Goal: Browse casually

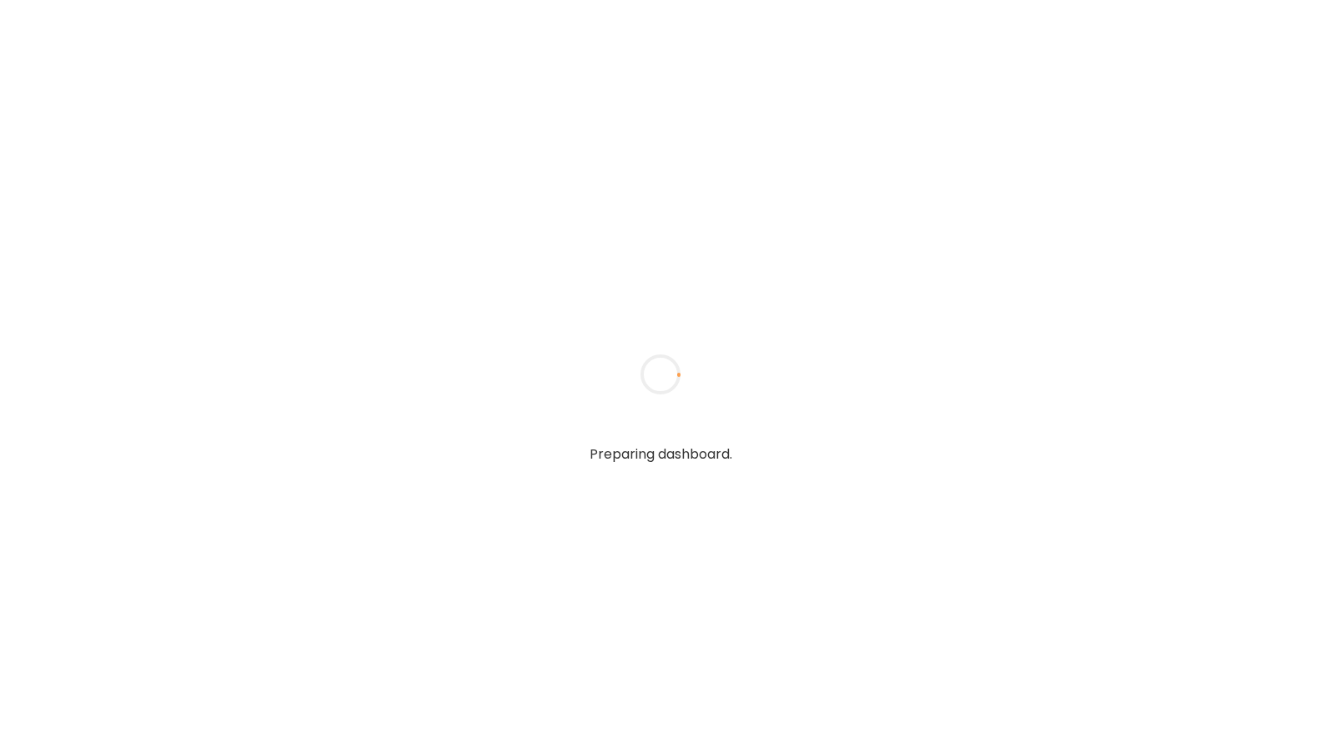
type input "**********"
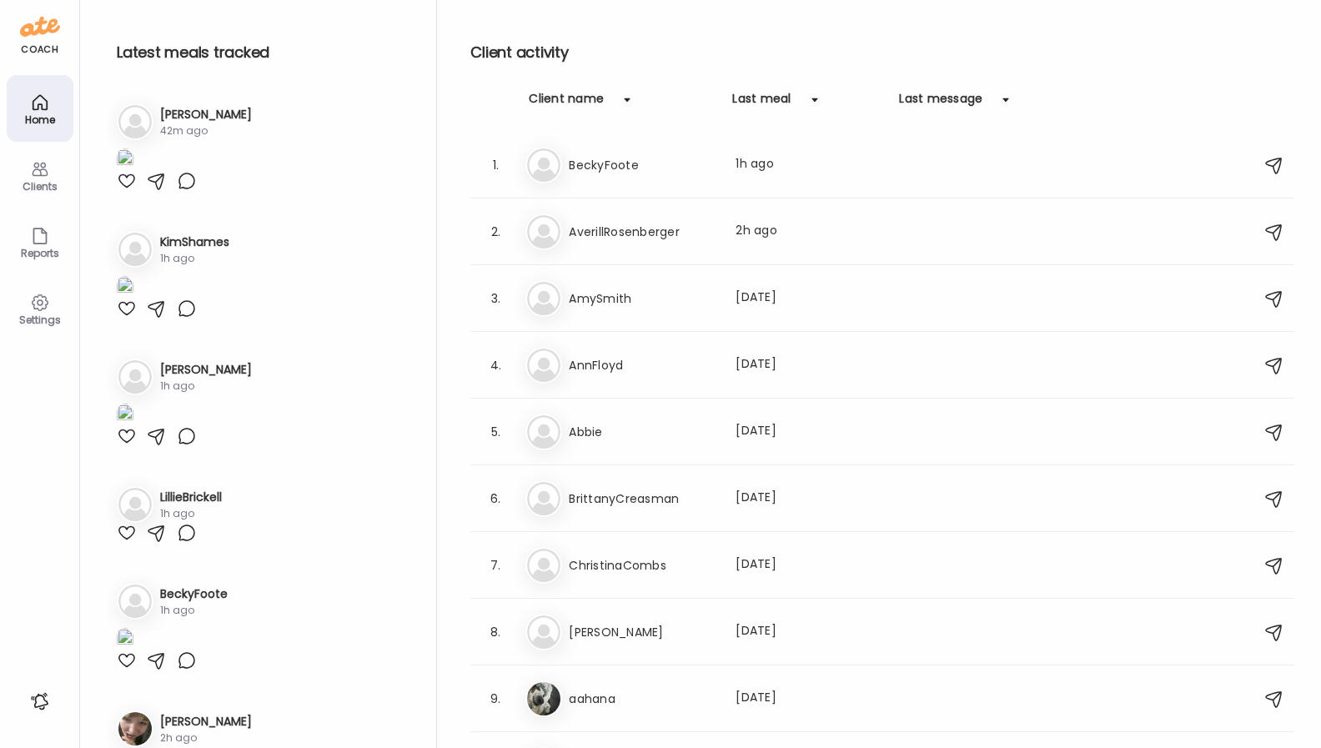
type input "**********"
click at [43, 290] on div "Settings" at bounding box center [40, 308] width 67 height 67
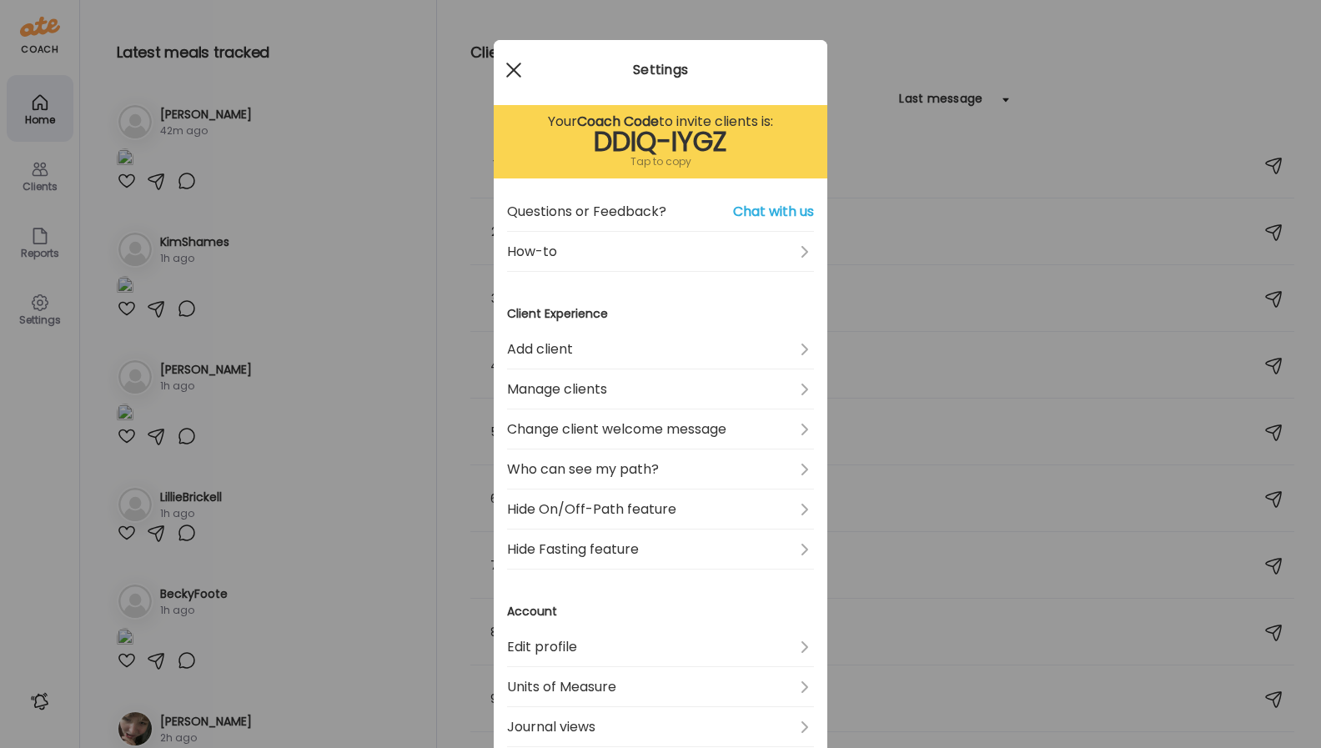
click at [510, 70] on div at bounding box center [513, 69] width 33 height 33
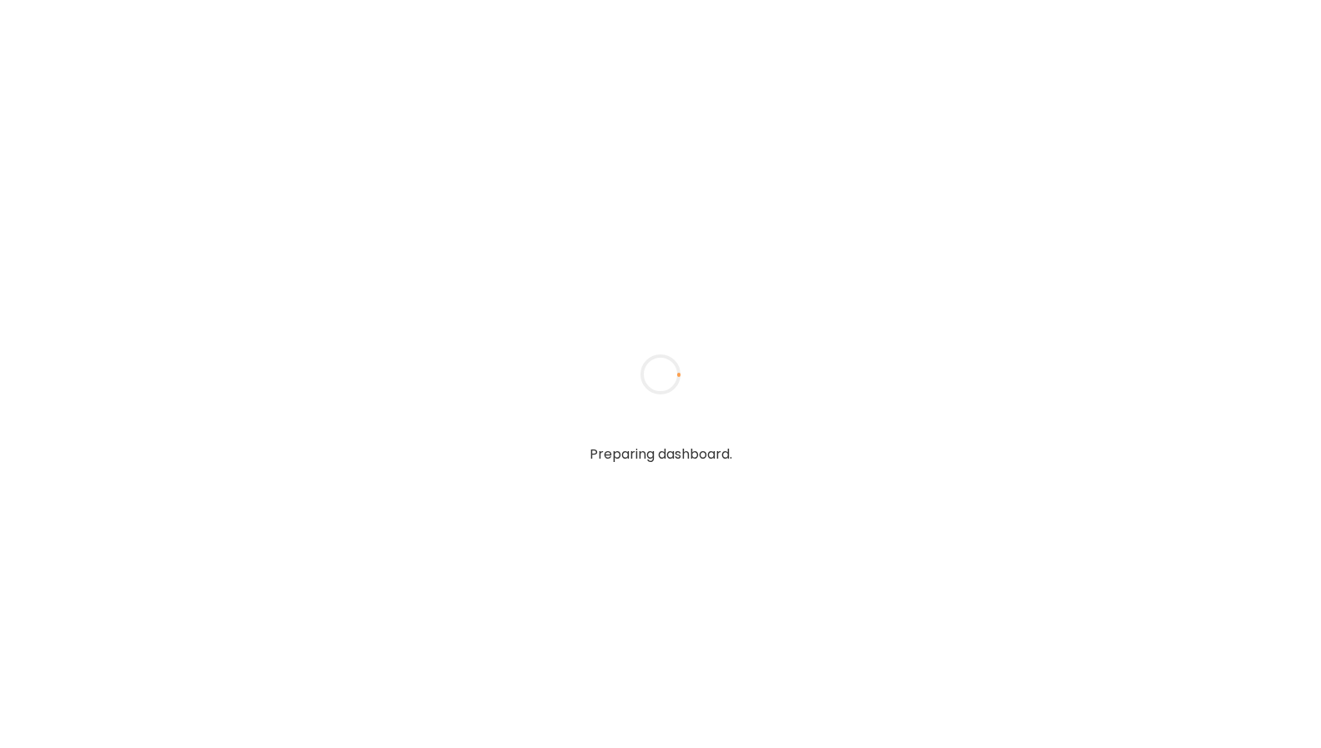
type input "**********"
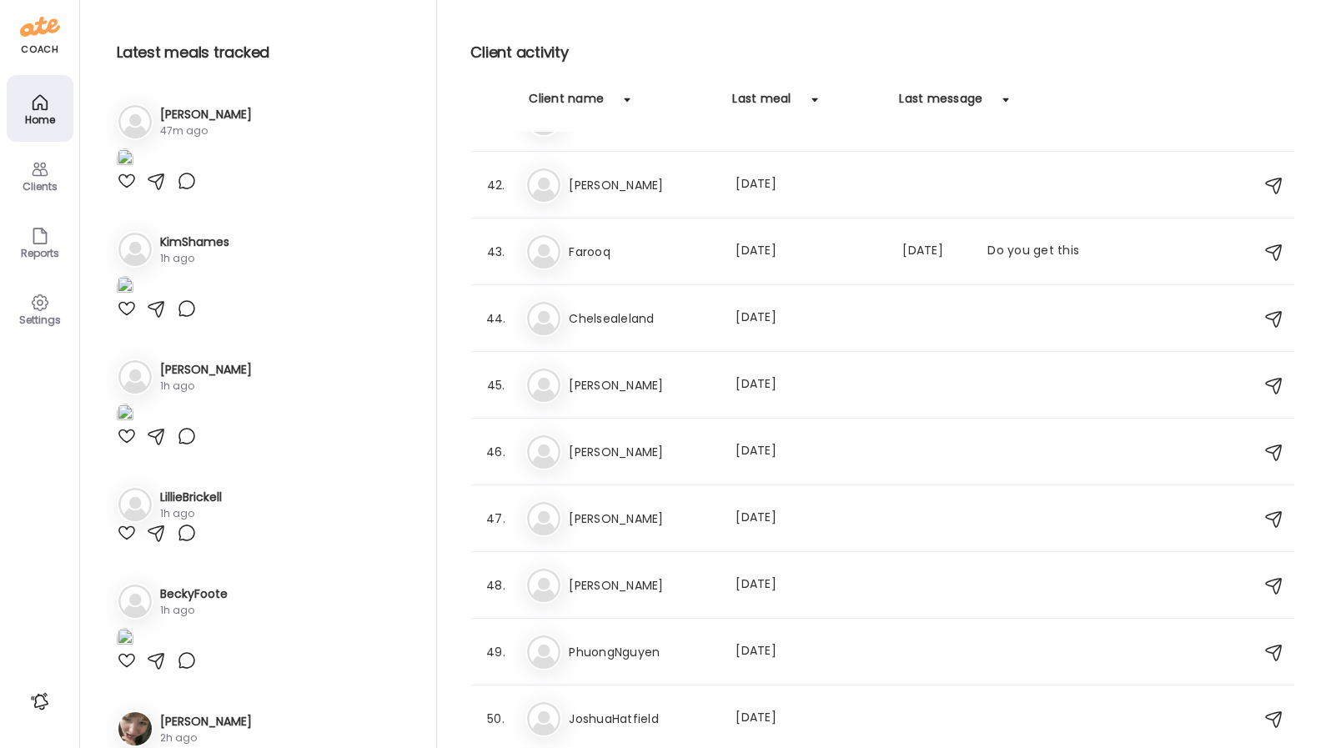
scroll to position [3045, 0]
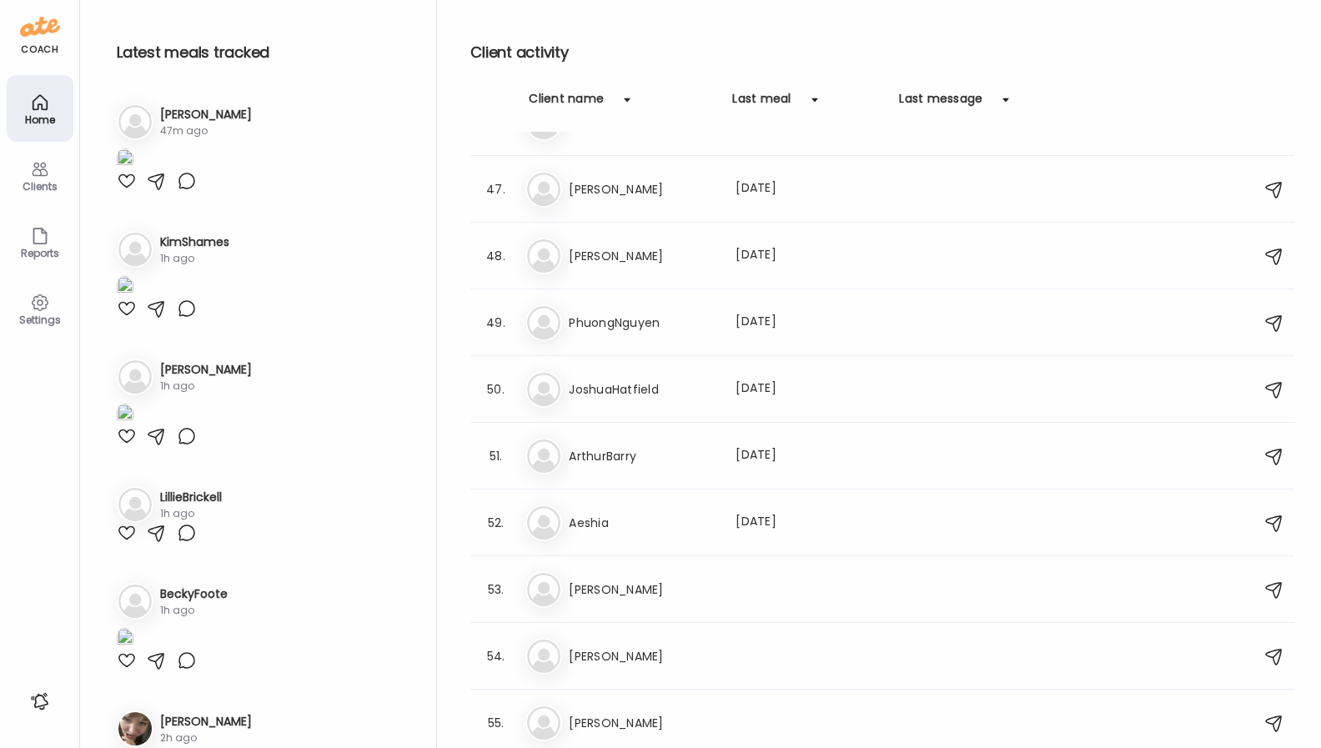
type input "**********"
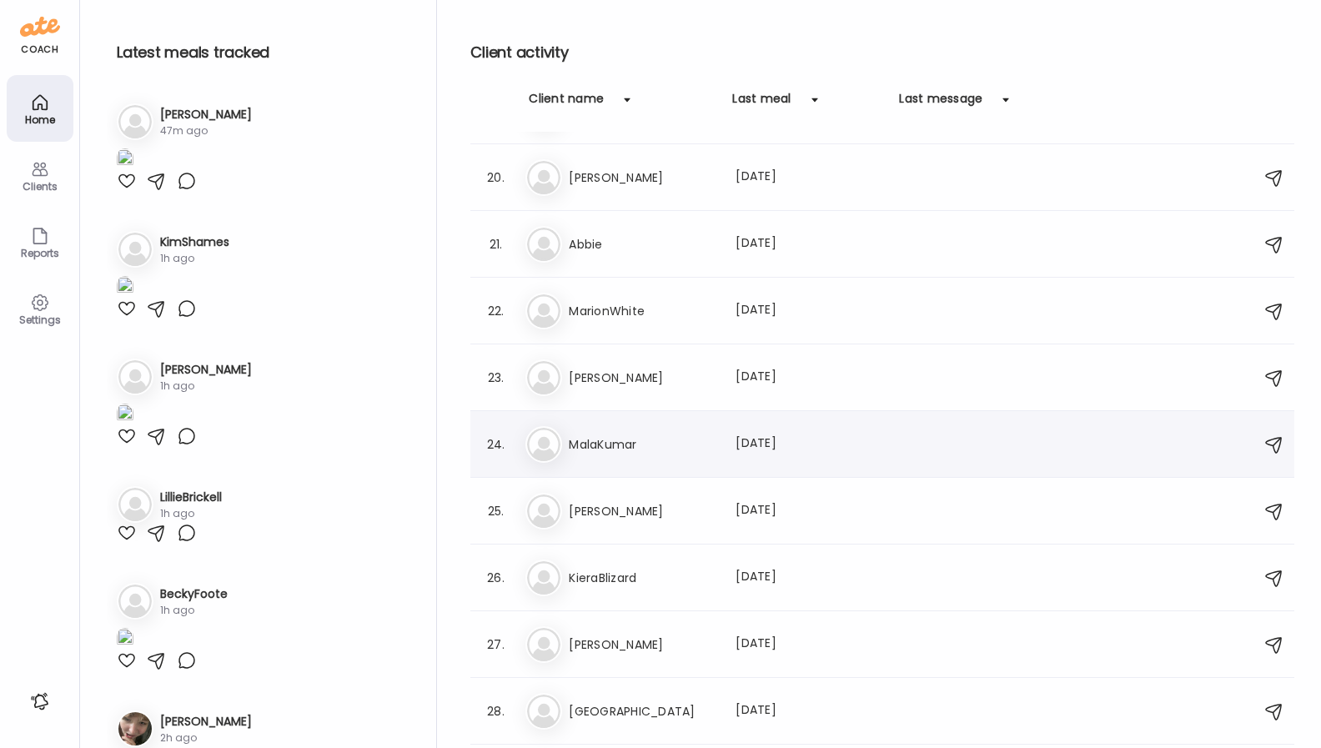
click at [669, 448] on h3 "MalaKumar" at bounding box center [642, 445] width 147 height 20
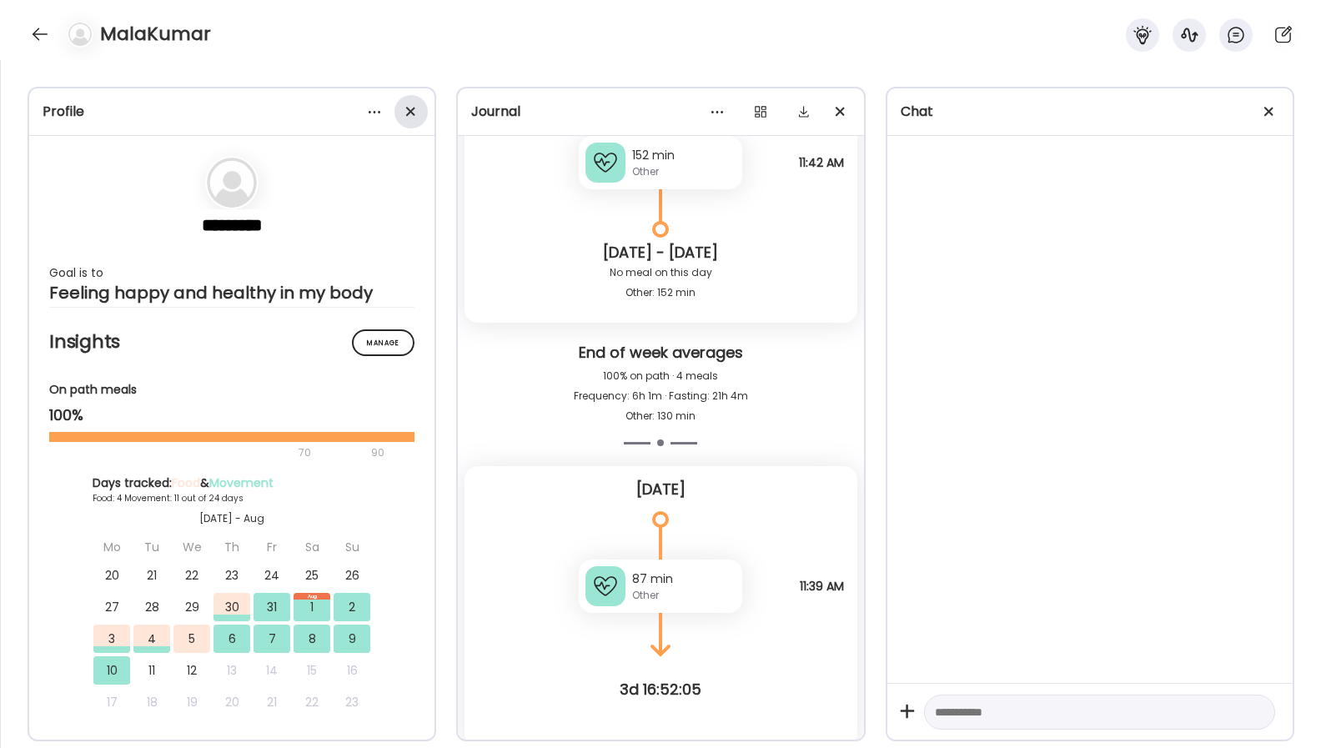
scroll to position [16190, 0]
click at [412, 111] on div at bounding box center [410, 111] width 33 height 33
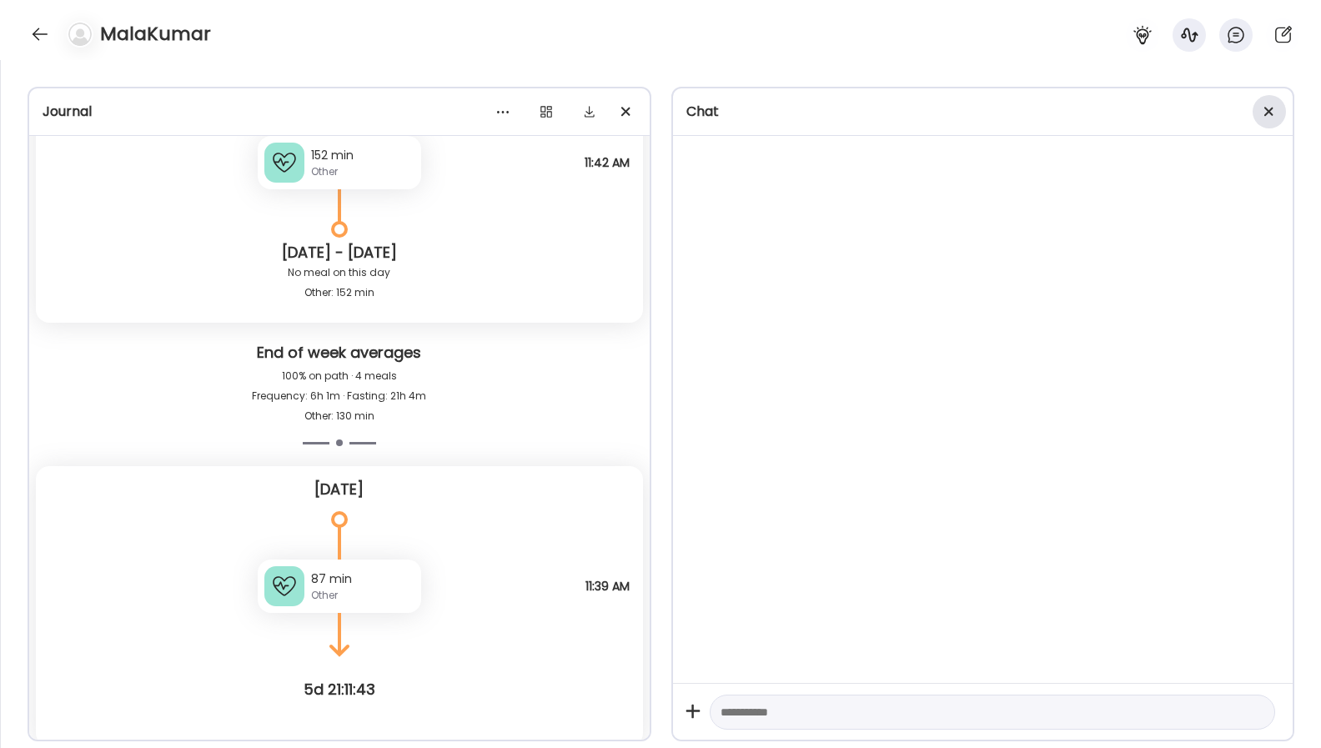
click at [1268, 117] on div at bounding box center [1269, 111] width 33 height 33
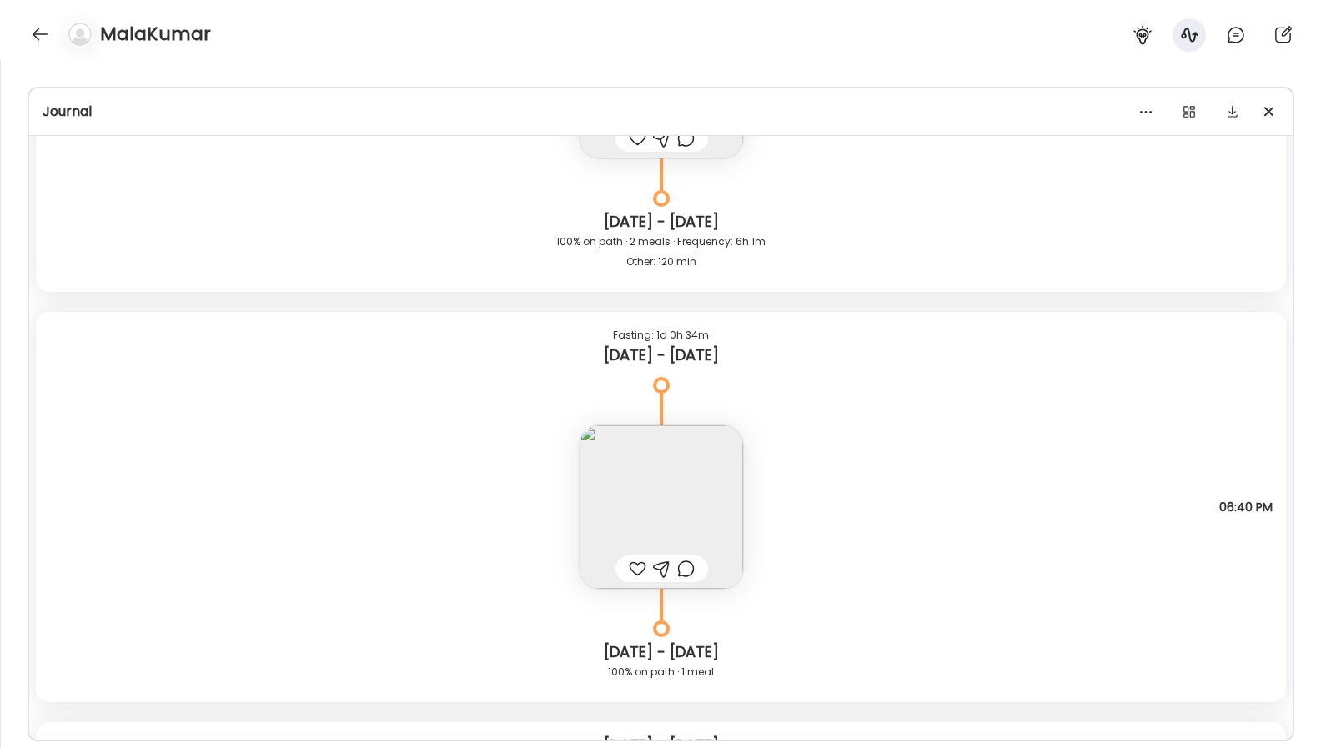
scroll to position [14168, 0]
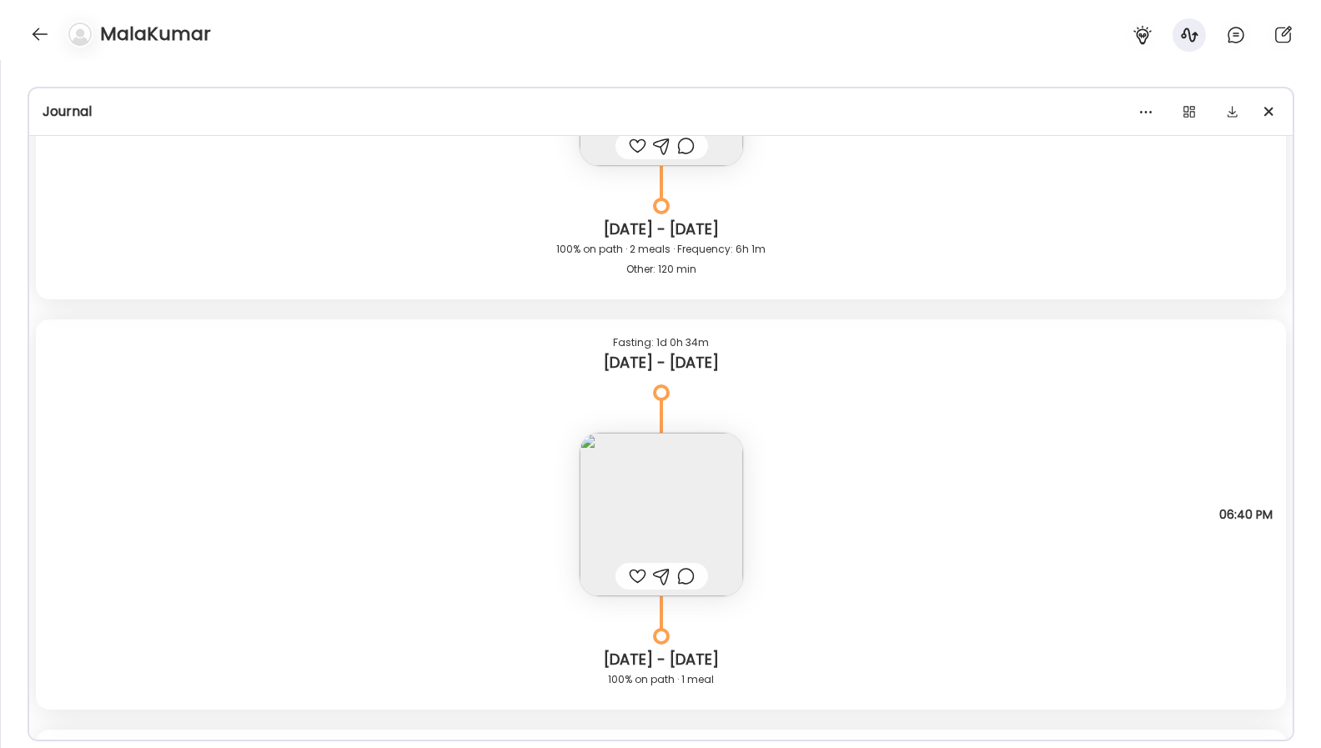
click at [652, 472] on img at bounding box center [661, 514] width 163 height 163
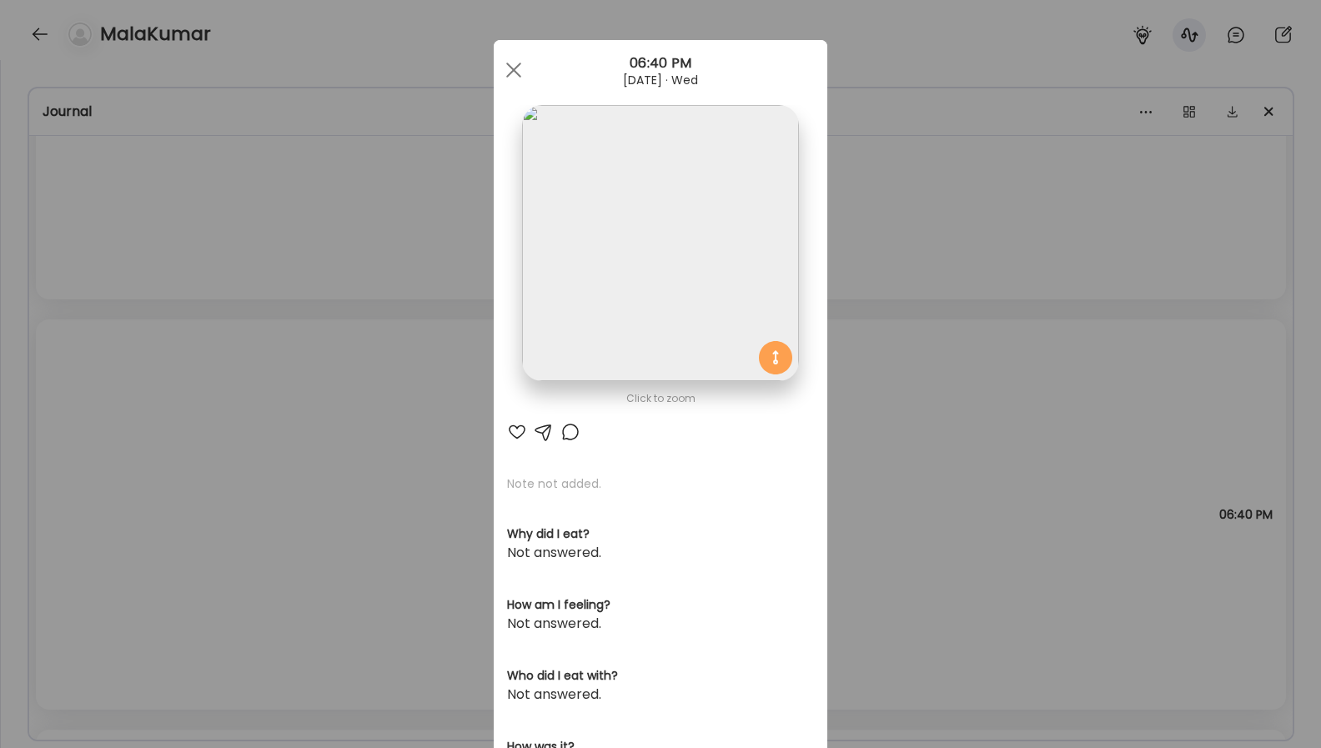
click at [641, 299] on img at bounding box center [660, 243] width 276 height 276
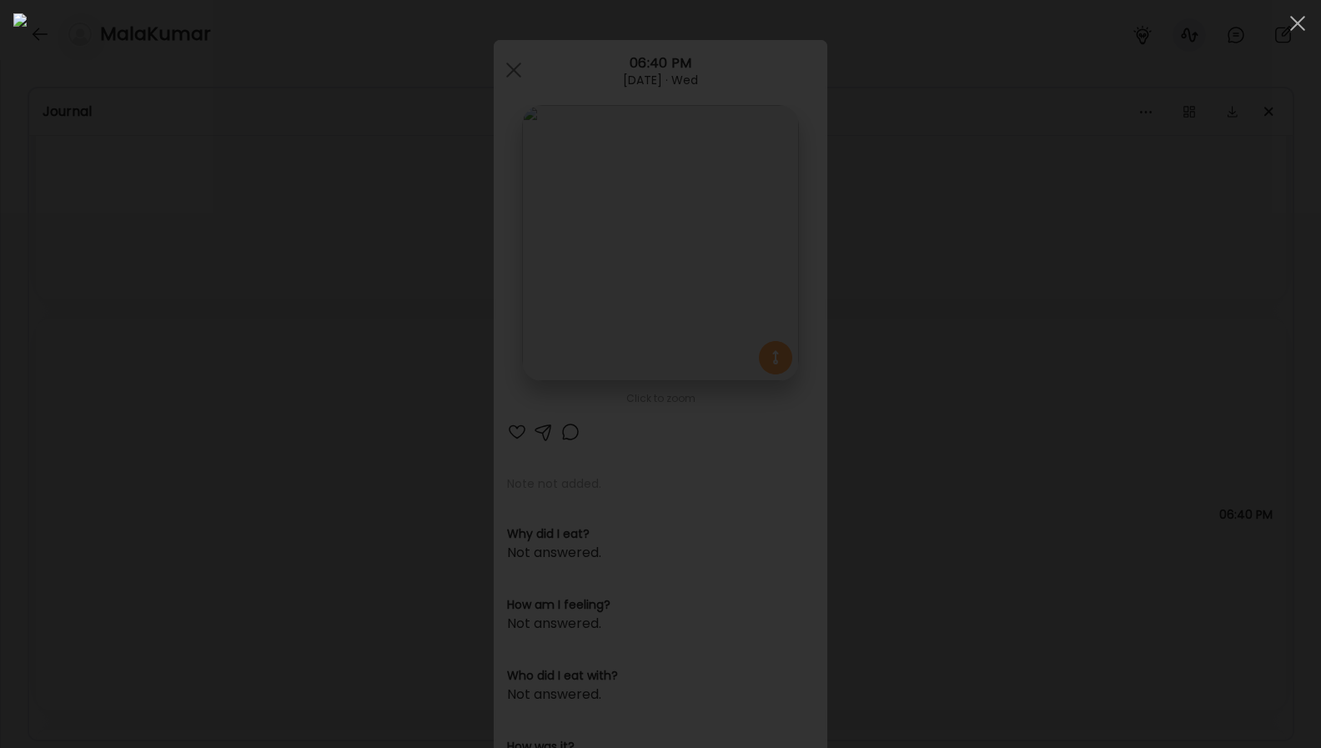
click at [1143, 373] on div at bounding box center [660, 373] width 1294 height 721
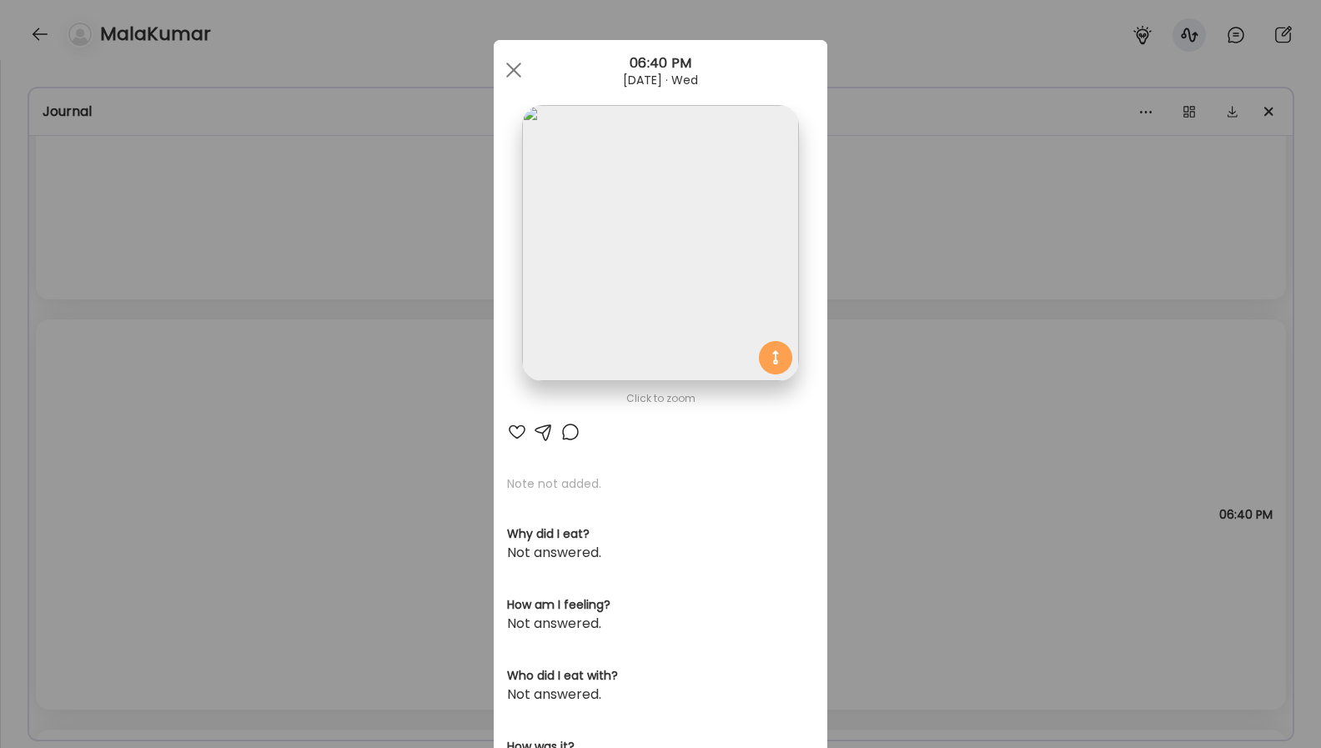
click at [936, 410] on div "Ate Coach Dashboard Wahoo! It’s official Take a moment to set up your Coach Pro…" at bounding box center [660, 374] width 1321 height 748
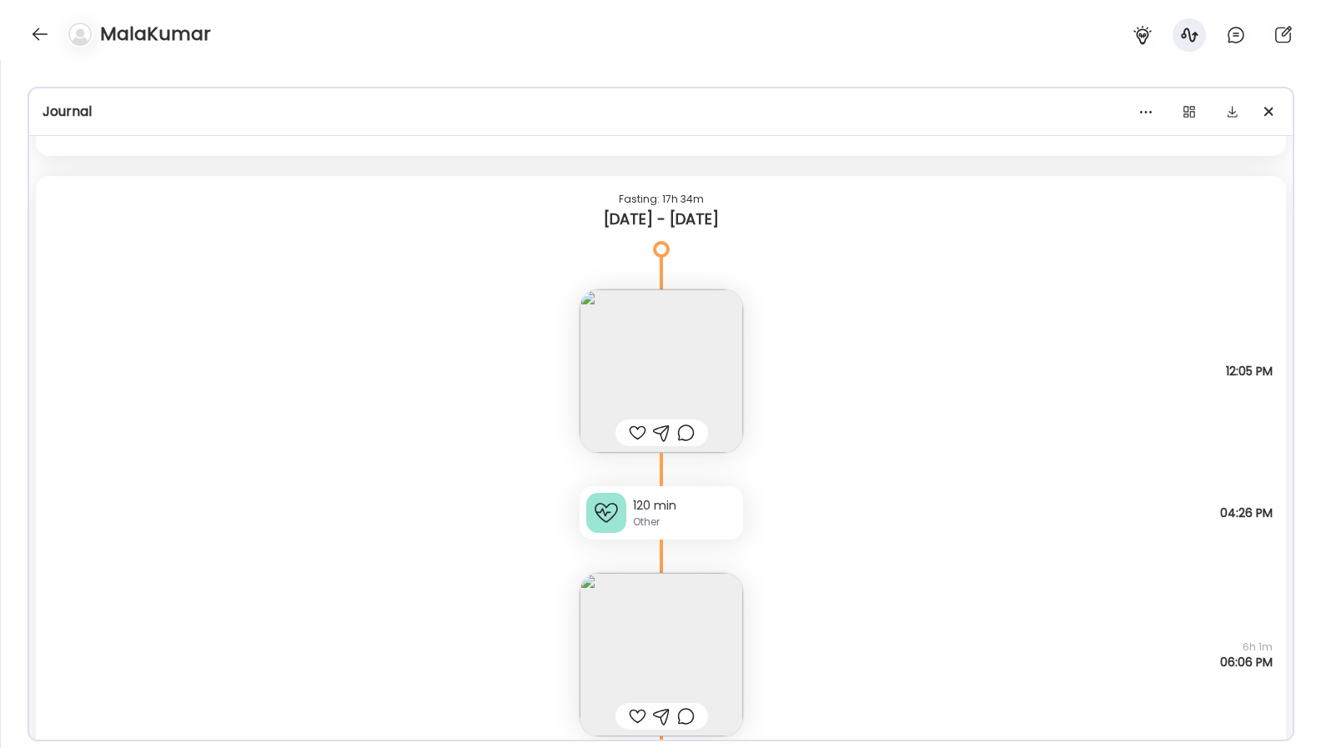
scroll to position [13561, 0]
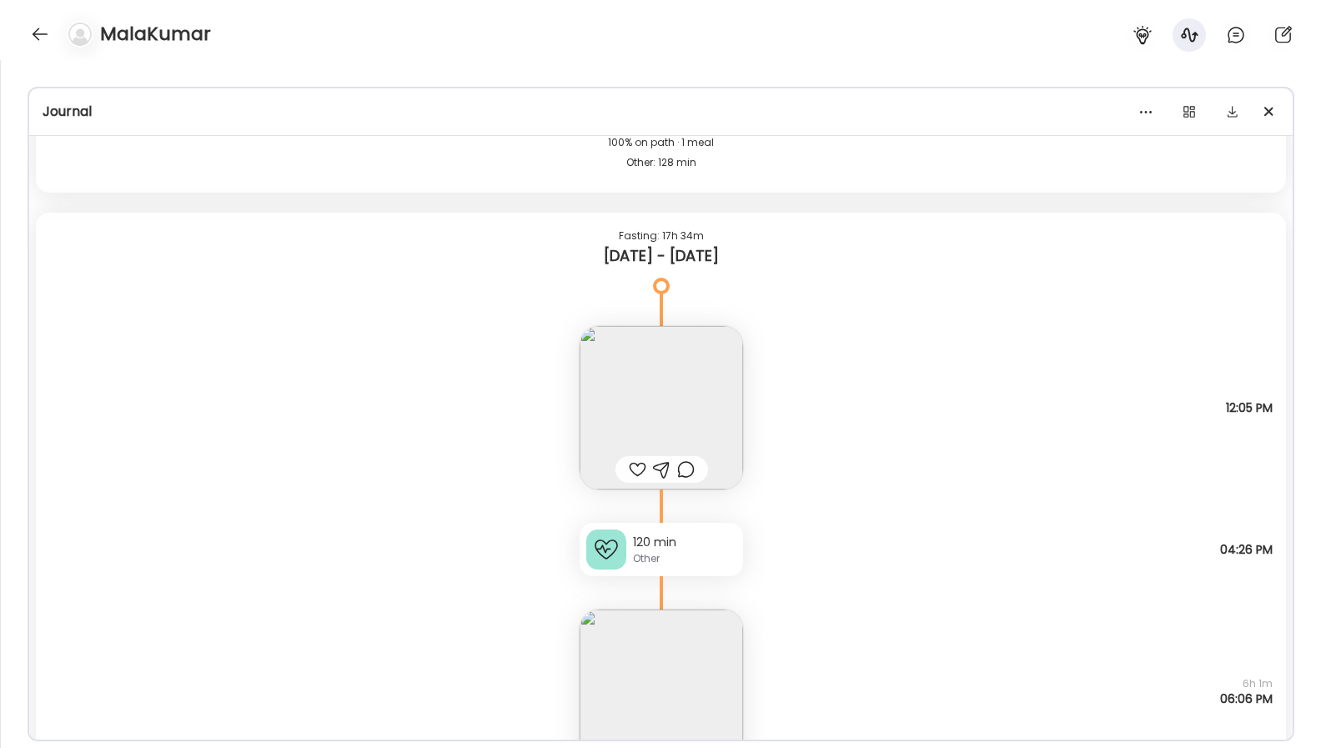
click at [709, 646] on img at bounding box center [661, 691] width 163 height 163
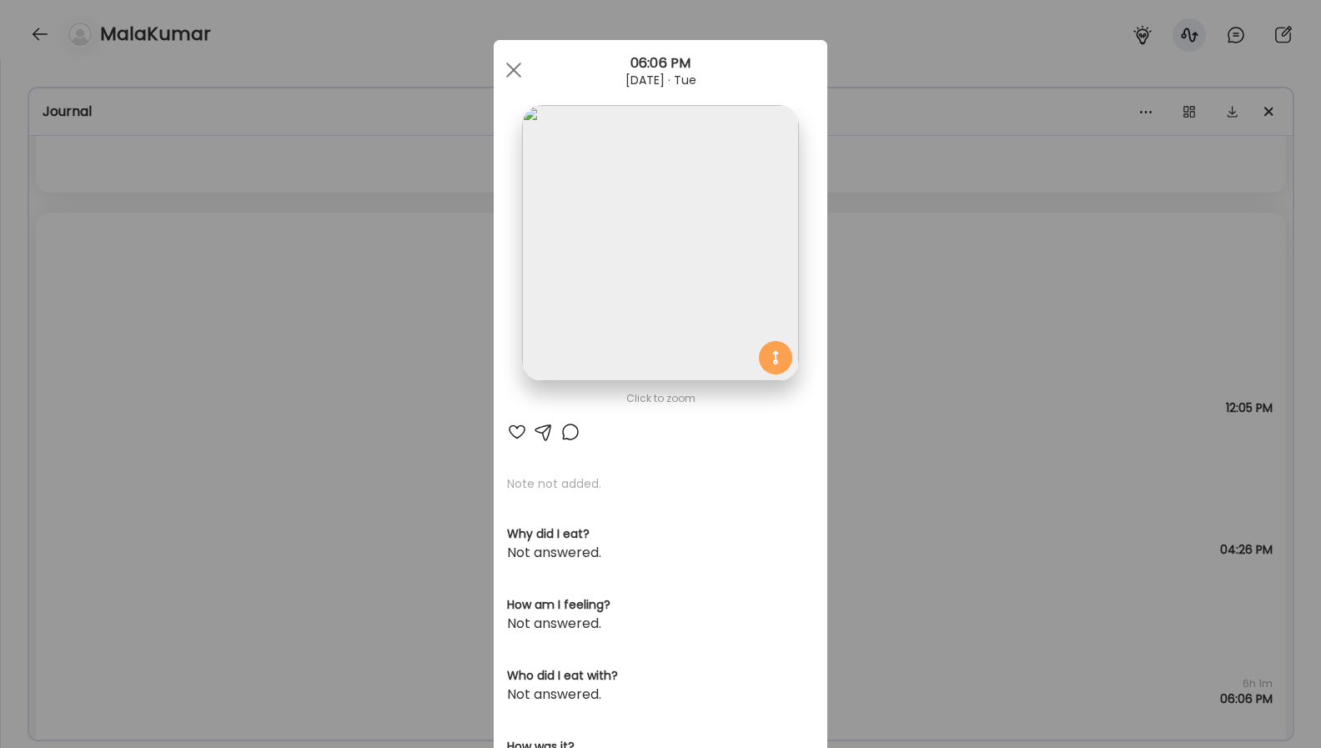
click at [691, 329] on img at bounding box center [660, 243] width 276 height 276
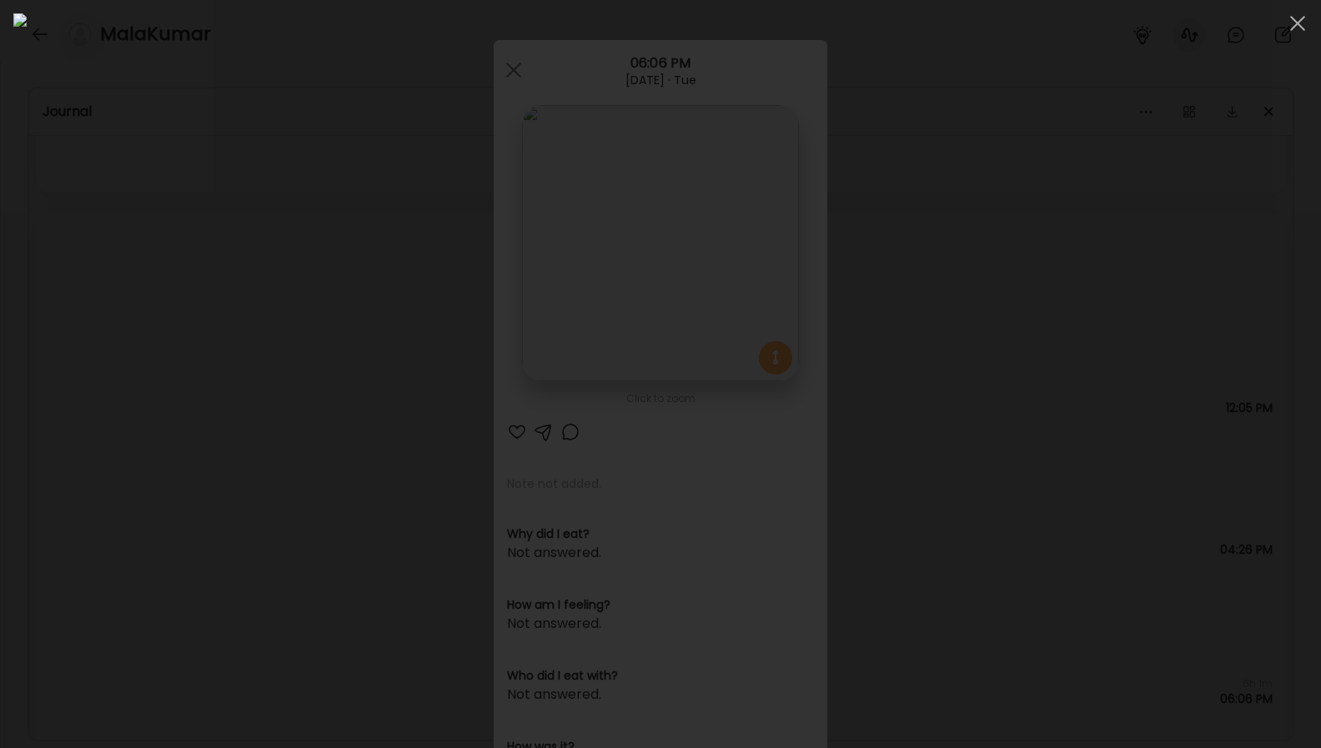
click at [1158, 359] on div at bounding box center [660, 373] width 1294 height 721
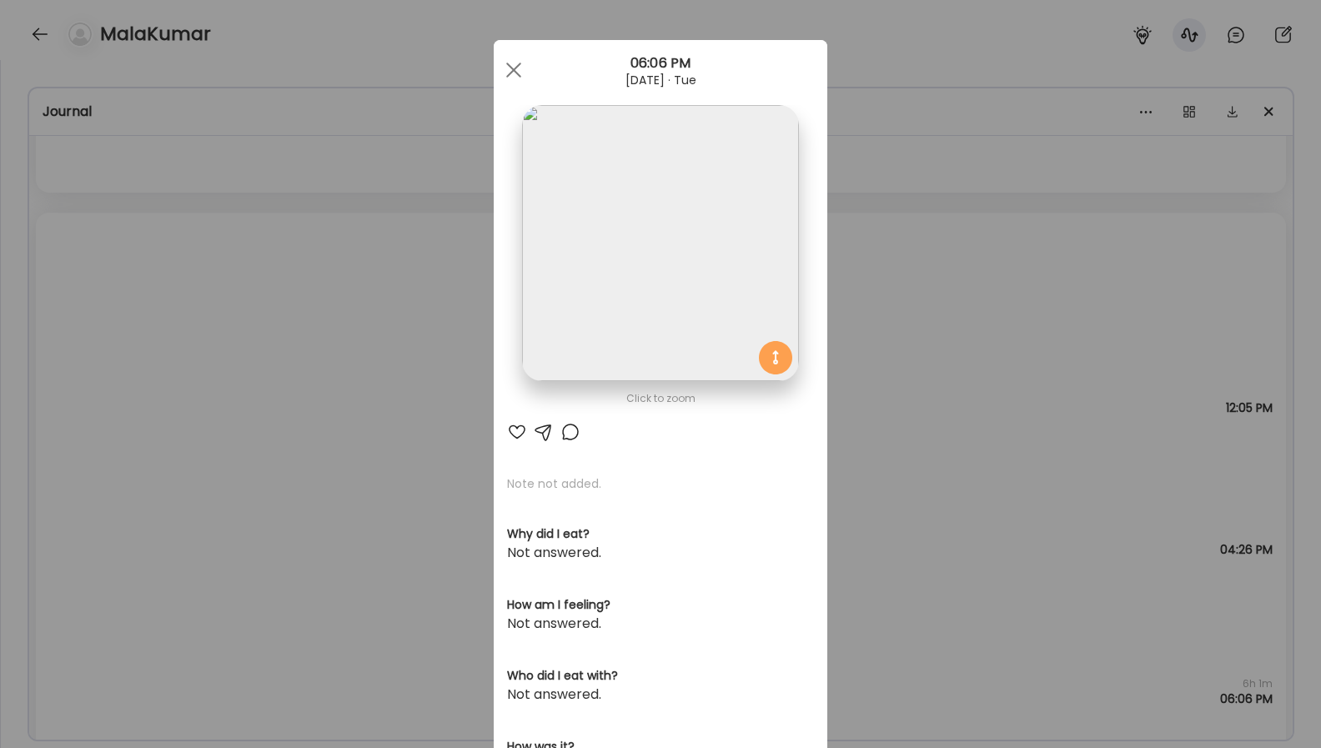
click at [996, 311] on div "Ate Coach Dashboard Wahoo! It’s official Take a moment to set up your Coach Pro…" at bounding box center [660, 374] width 1321 height 748
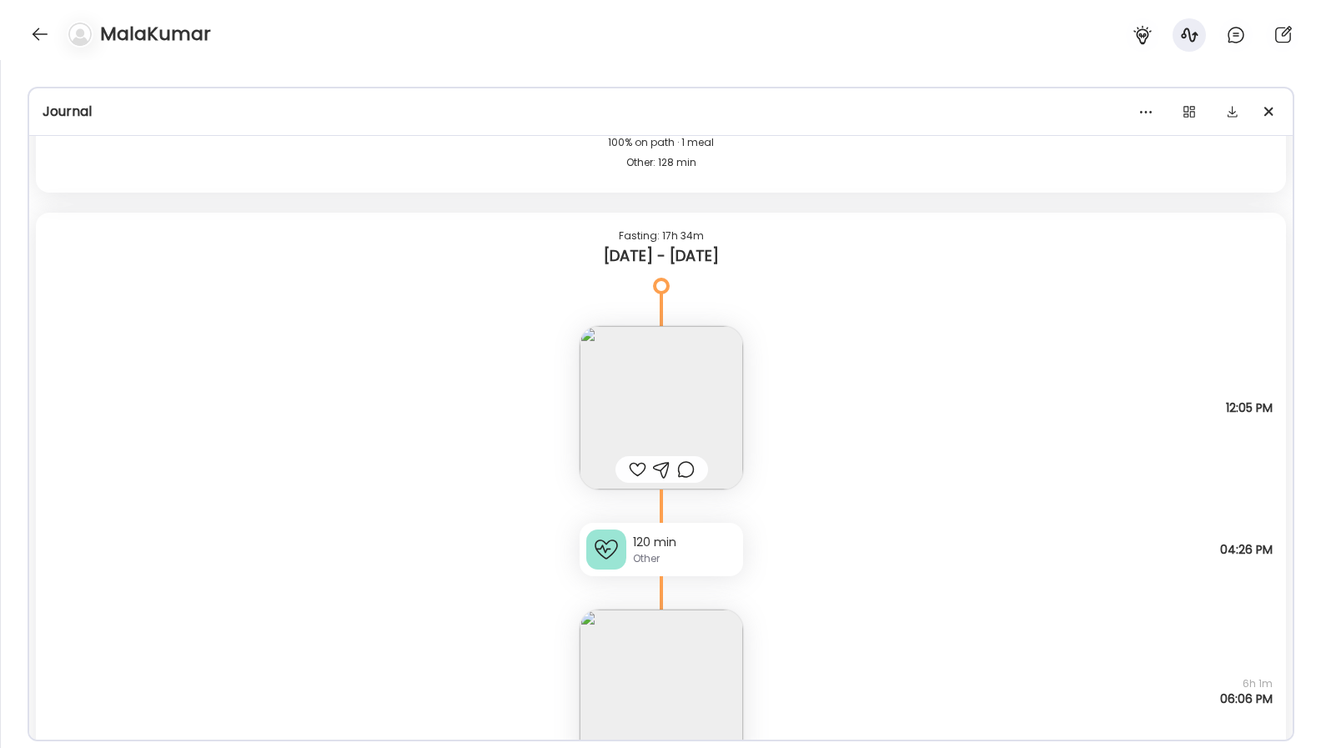
click at [699, 415] on img at bounding box center [661, 407] width 163 height 163
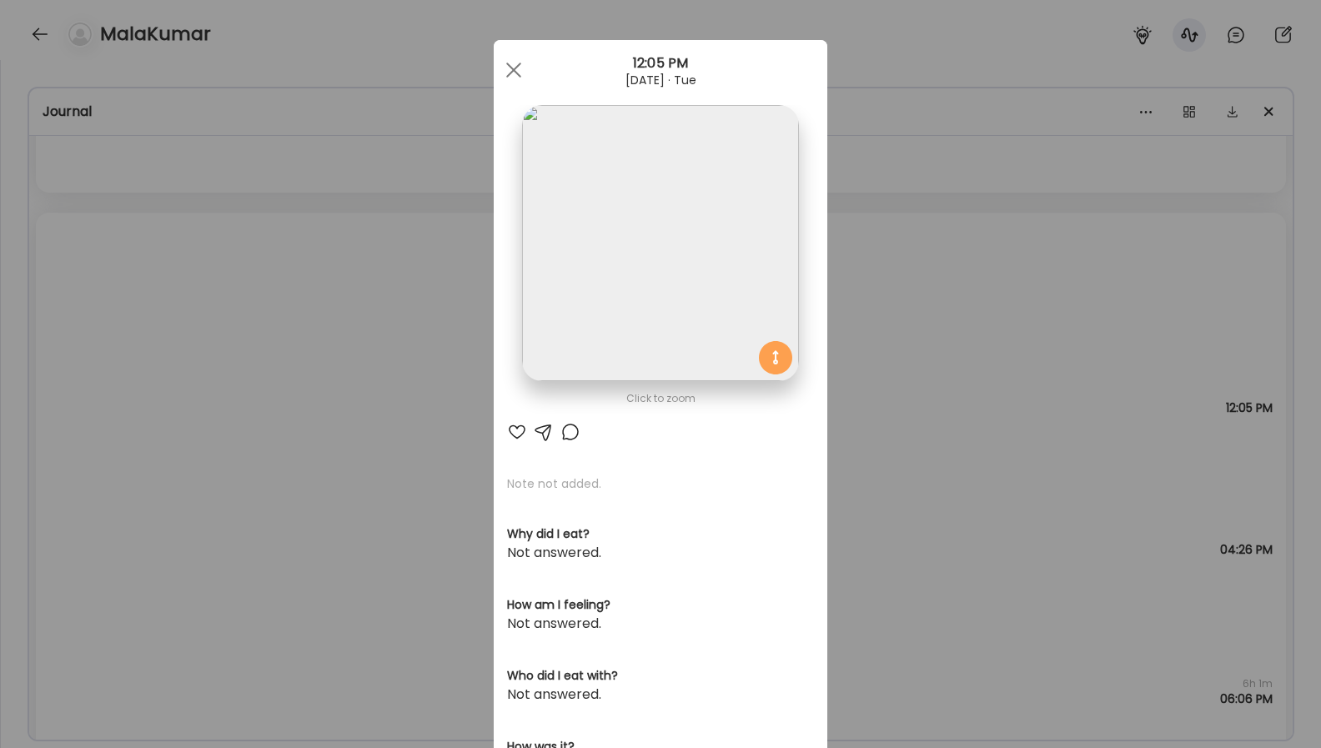
click at [718, 252] on img at bounding box center [660, 243] width 276 height 276
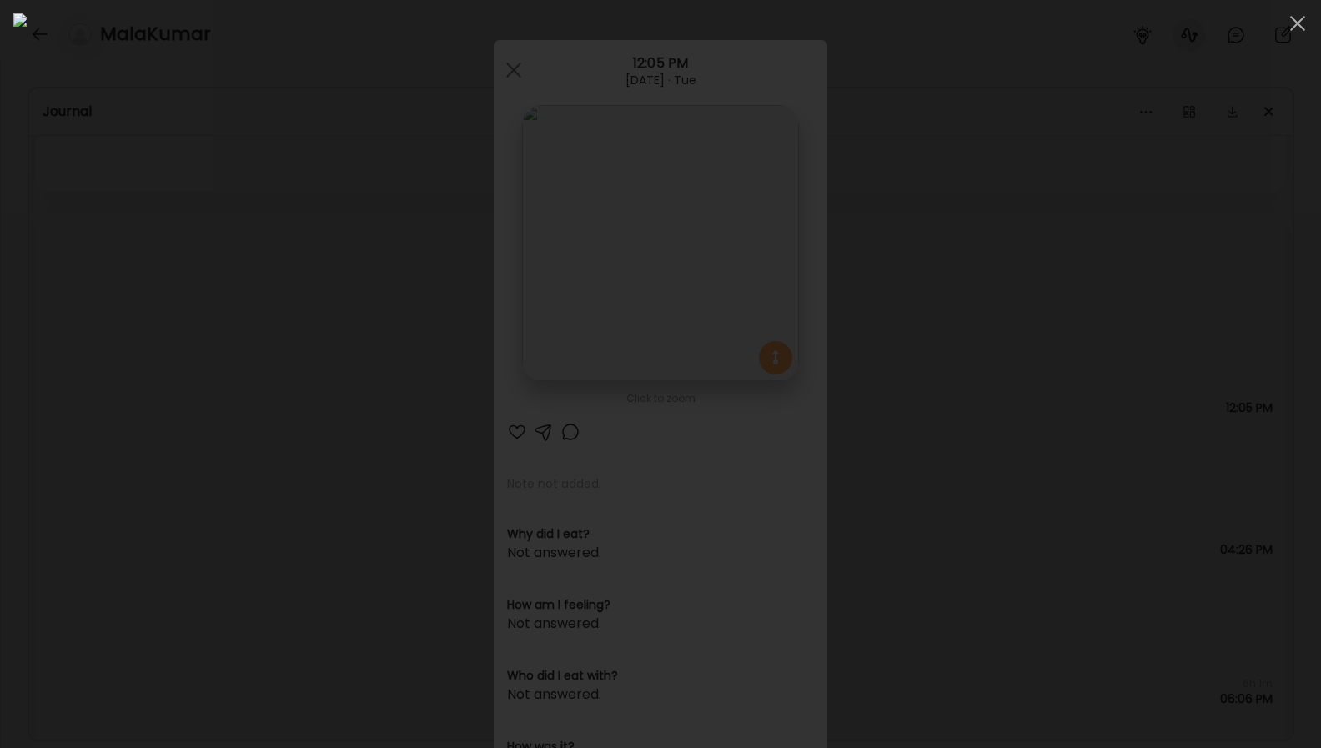
click at [1141, 269] on div at bounding box center [660, 373] width 1294 height 721
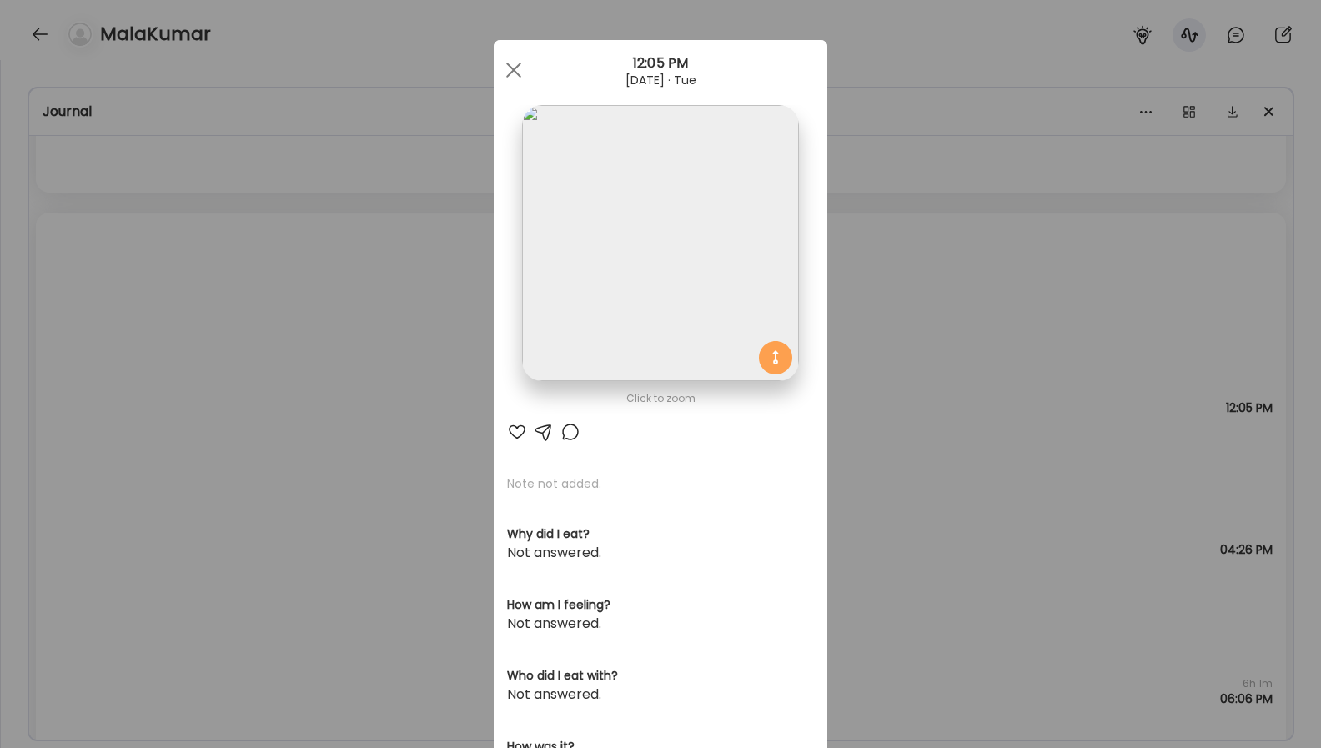
click at [949, 364] on div "Ate Coach Dashboard Wahoo! It’s official Take a moment to set up your Coach Pro…" at bounding box center [660, 374] width 1321 height 748
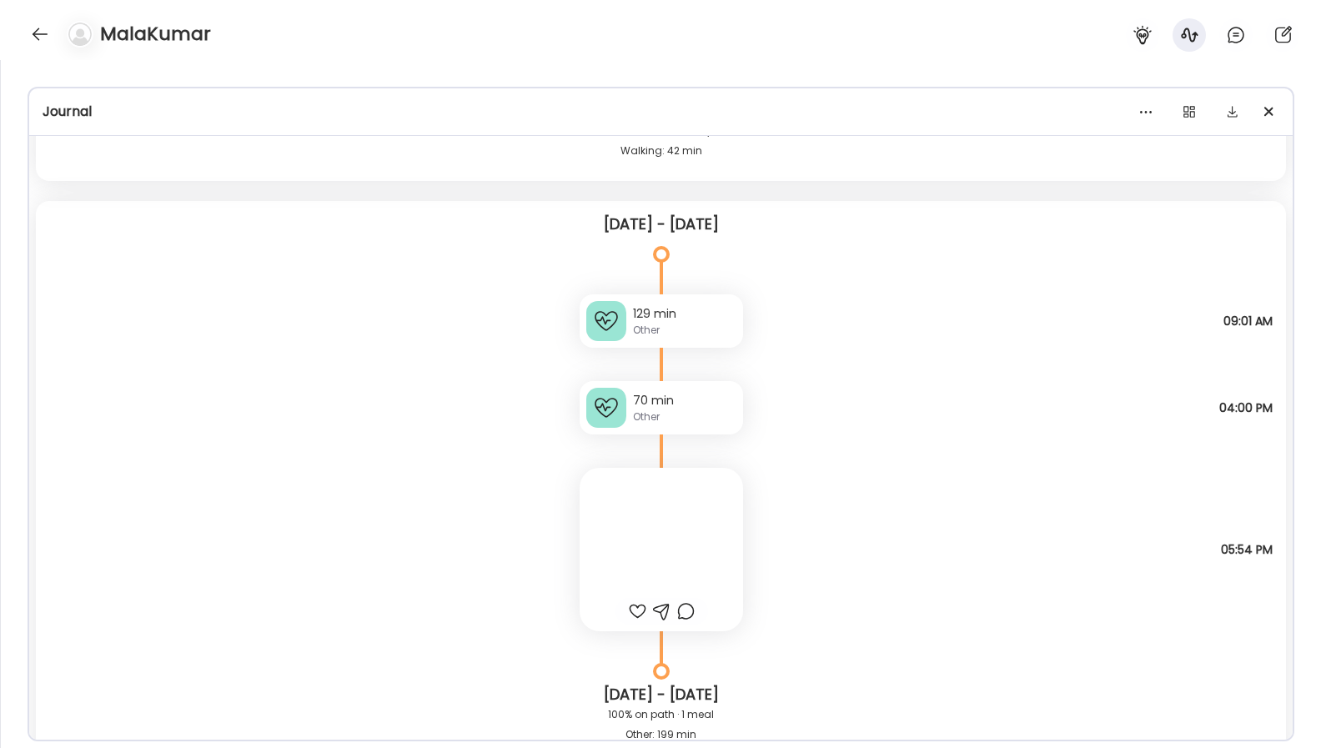
scroll to position [11138, 0]
click at [716, 508] on div at bounding box center [661, 551] width 163 height 163
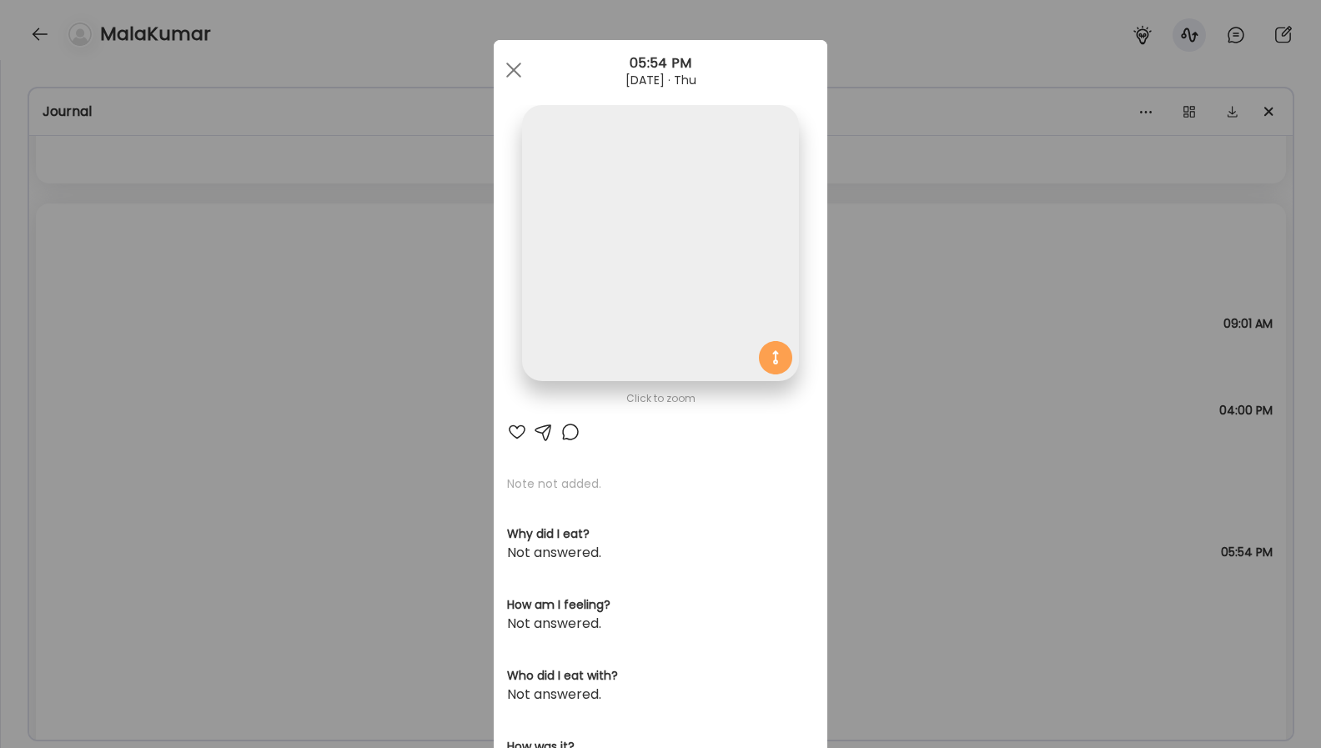
click at [864, 284] on div "Ate Coach Dashboard Wahoo! It’s official Take a moment to set up your Coach Pro…" at bounding box center [660, 374] width 1321 height 748
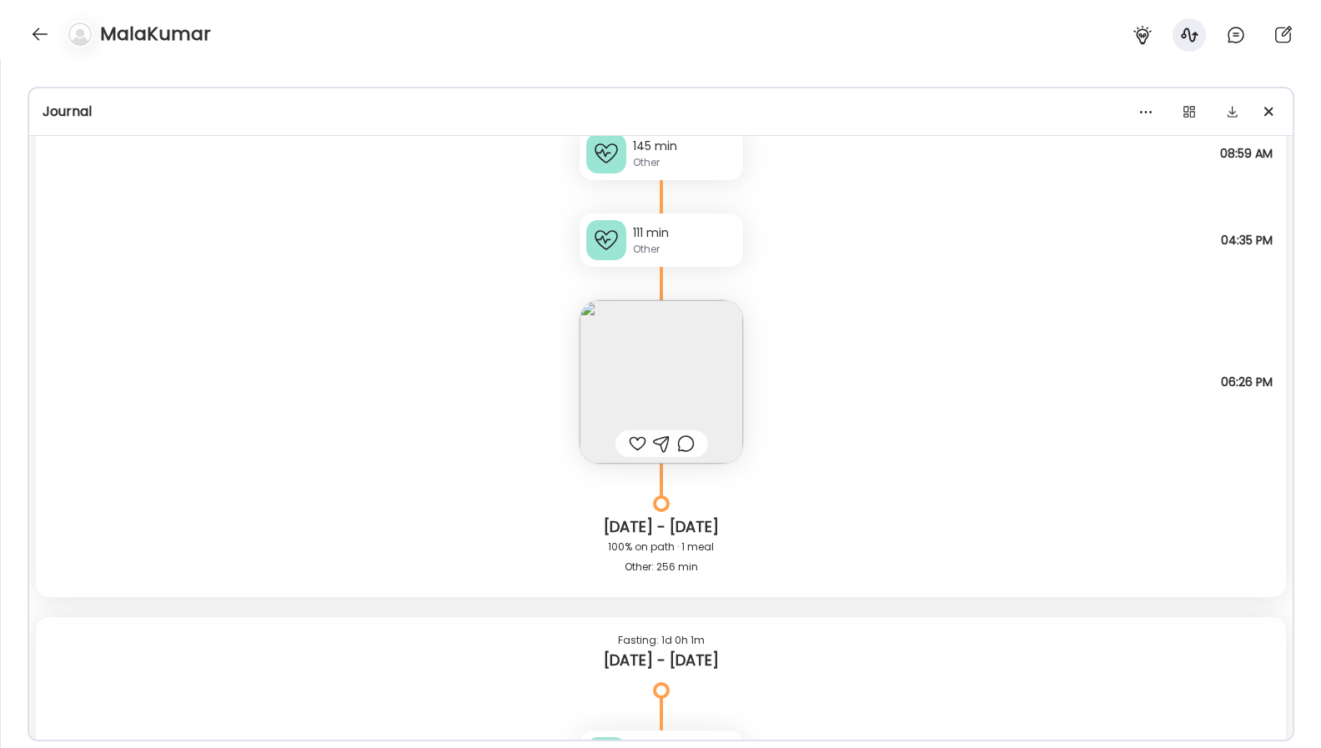
scroll to position [8233, 0]
click at [673, 381] on img at bounding box center [661, 384] width 163 height 163
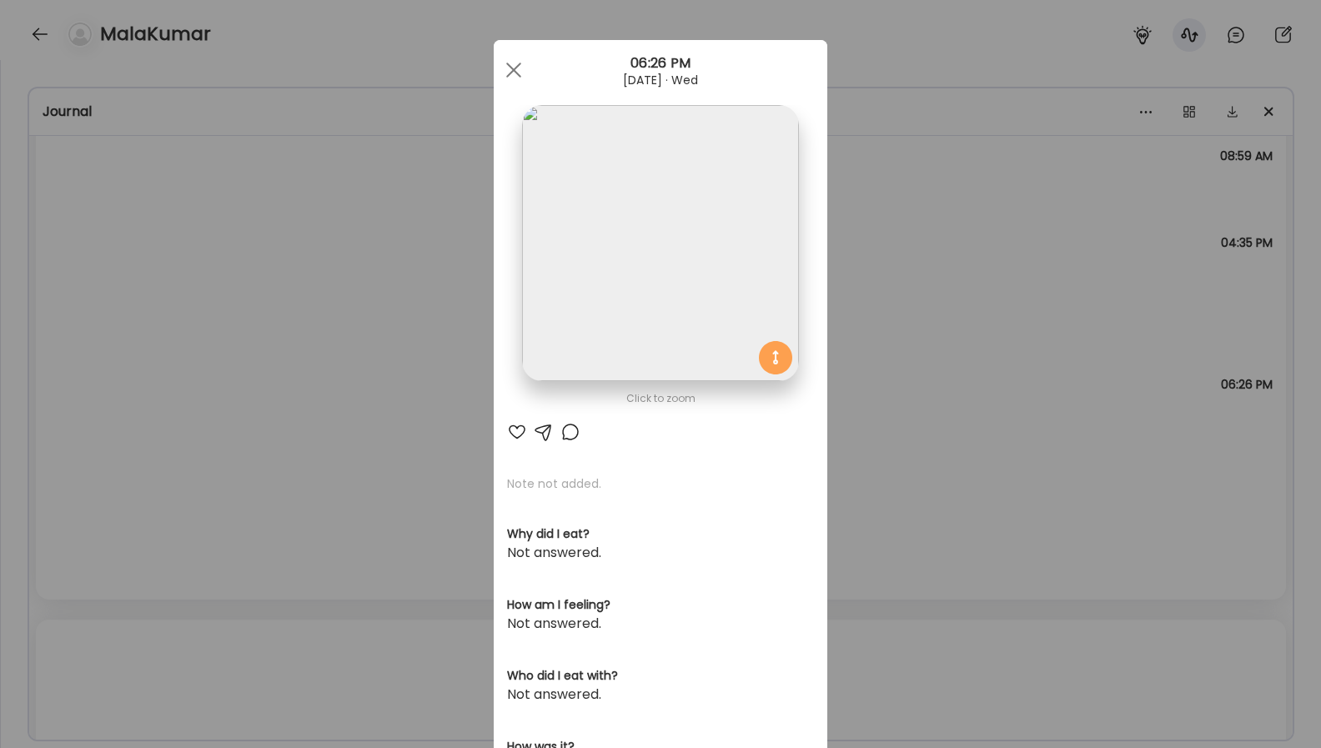
click at [706, 299] on img at bounding box center [660, 243] width 276 height 276
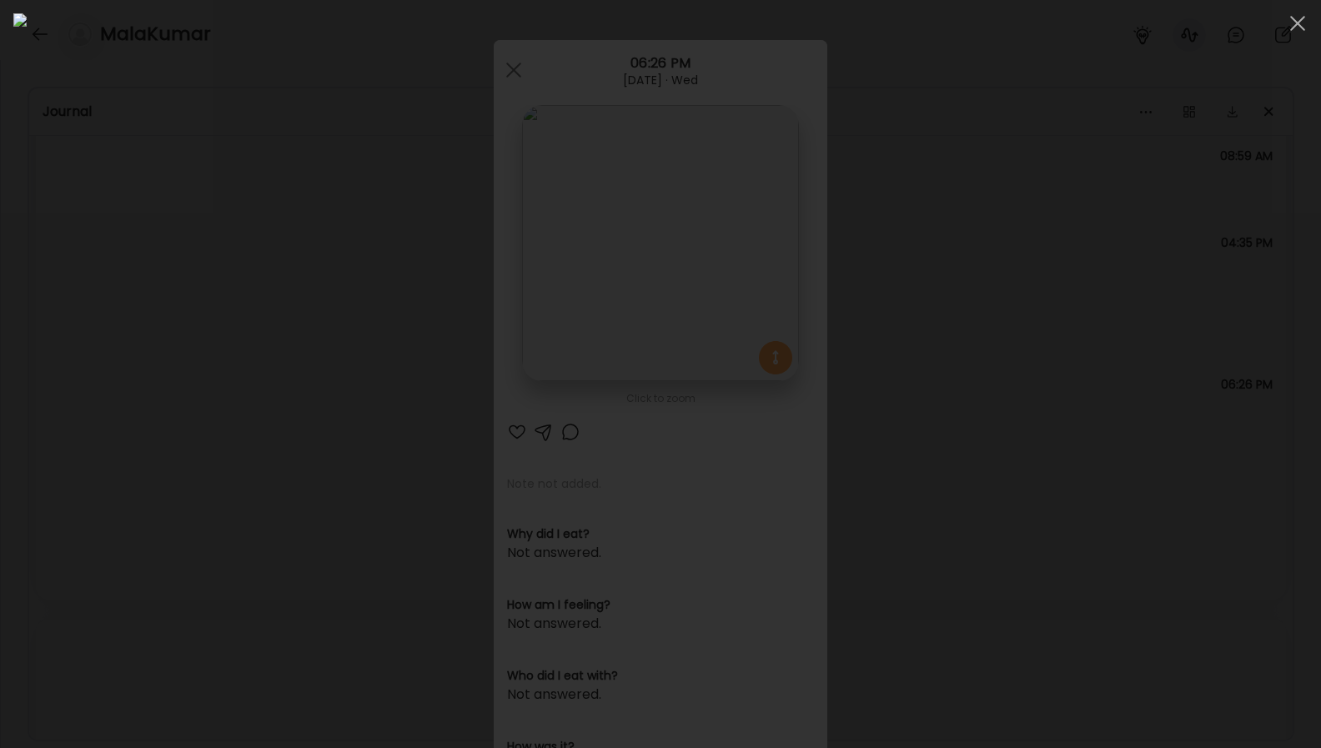
click at [1206, 389] on div at bounding box center [660, 373] width 1294 height 721
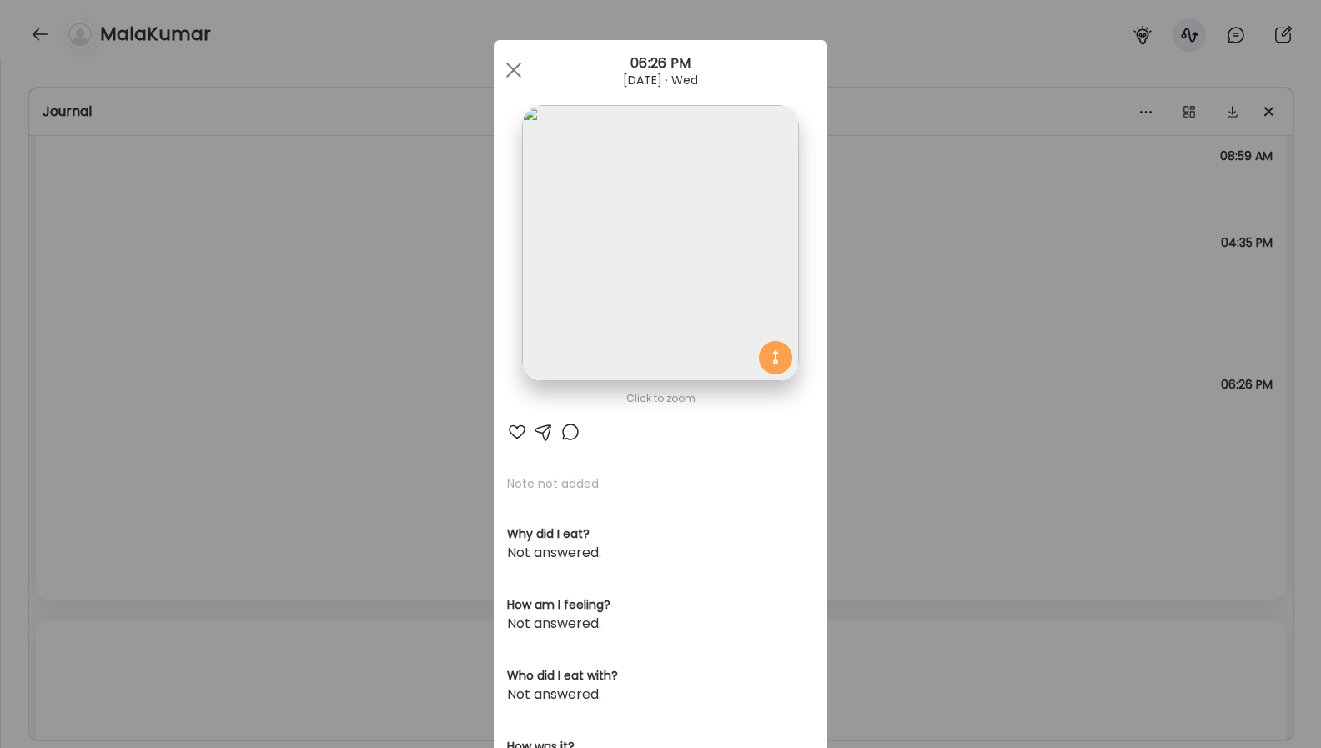
click at [1018, 409] on div "Ate Coach Dashboard Wahoo! It’s official Take a moment to set up your Coach Pro…" at bounding box center [660, 374] width 1321 height 748
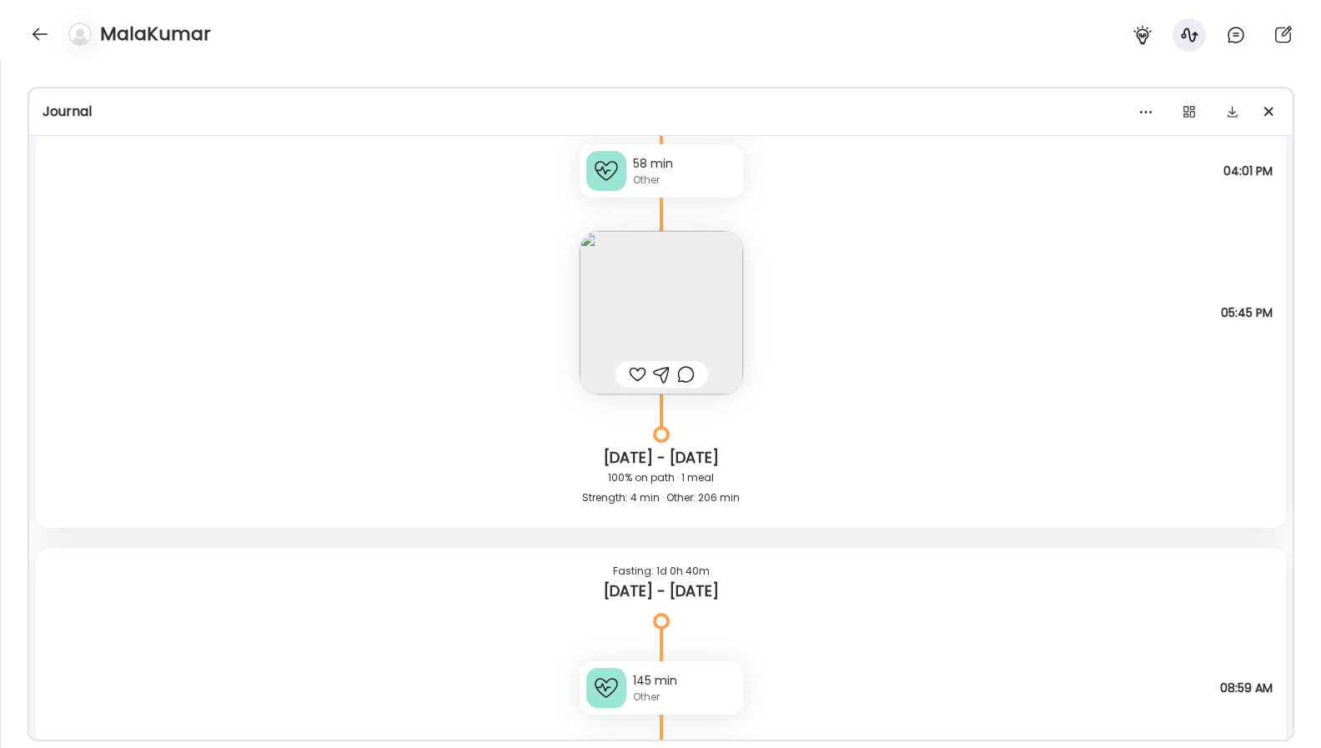
scroll to position [7570, 0]
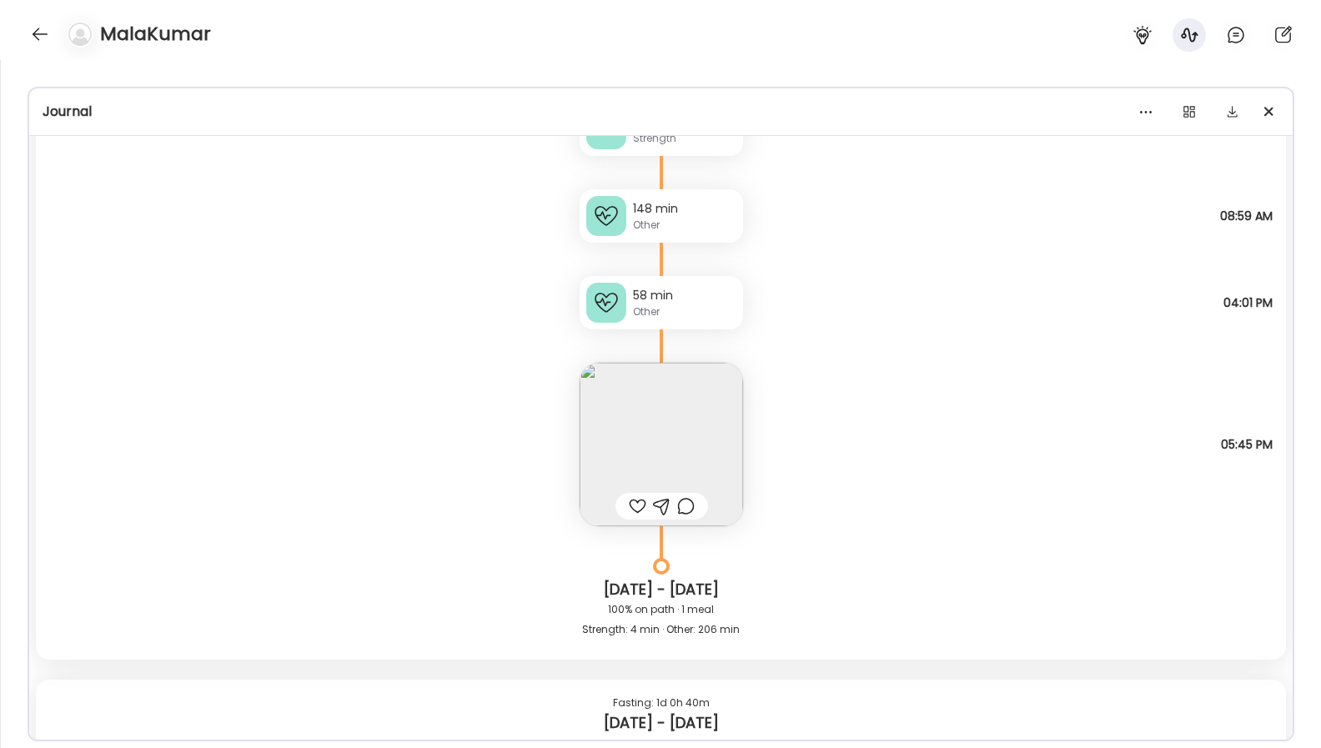
click at [731, 406] on img at bounding box center [661, 444] width 163 height 163
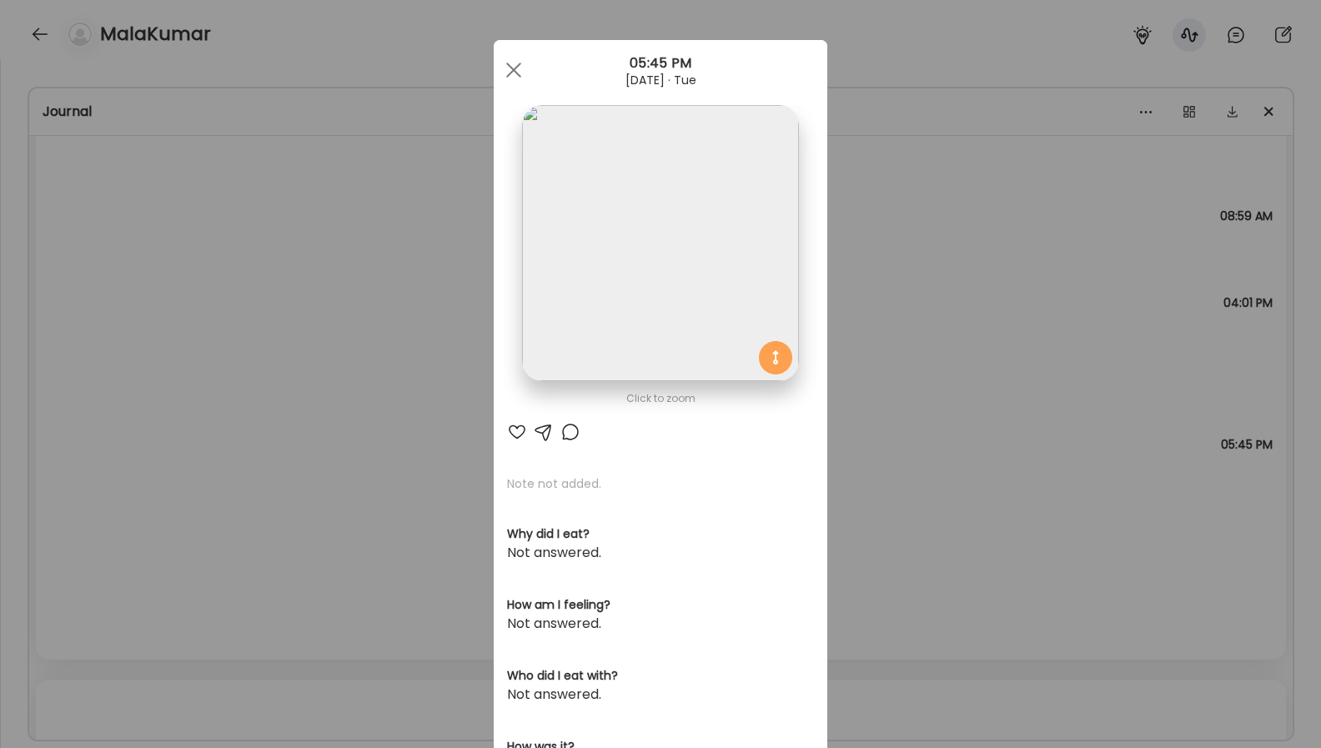
click at [714, 344] on img at bounding box center [660, 243] width 276 height 276
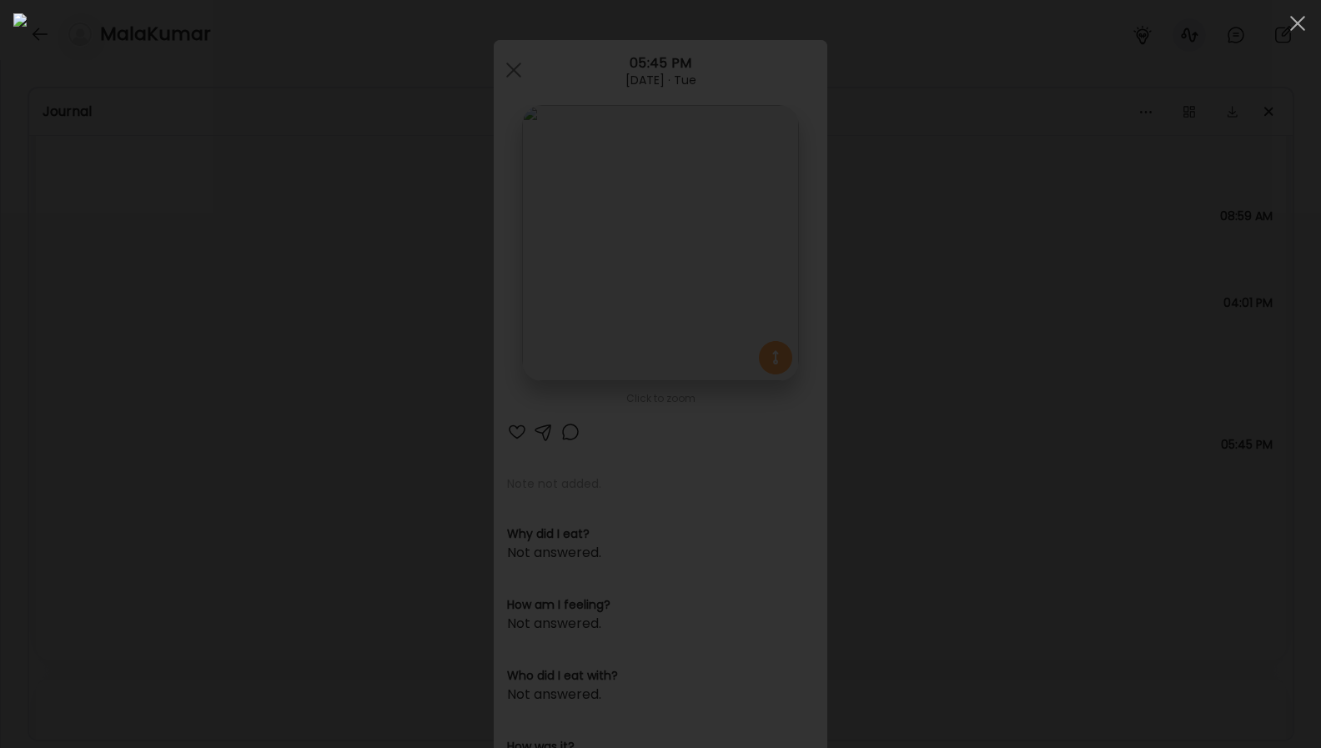
click at [1113, 340] on div at bounding box center [660, 373] width 1294 height 721
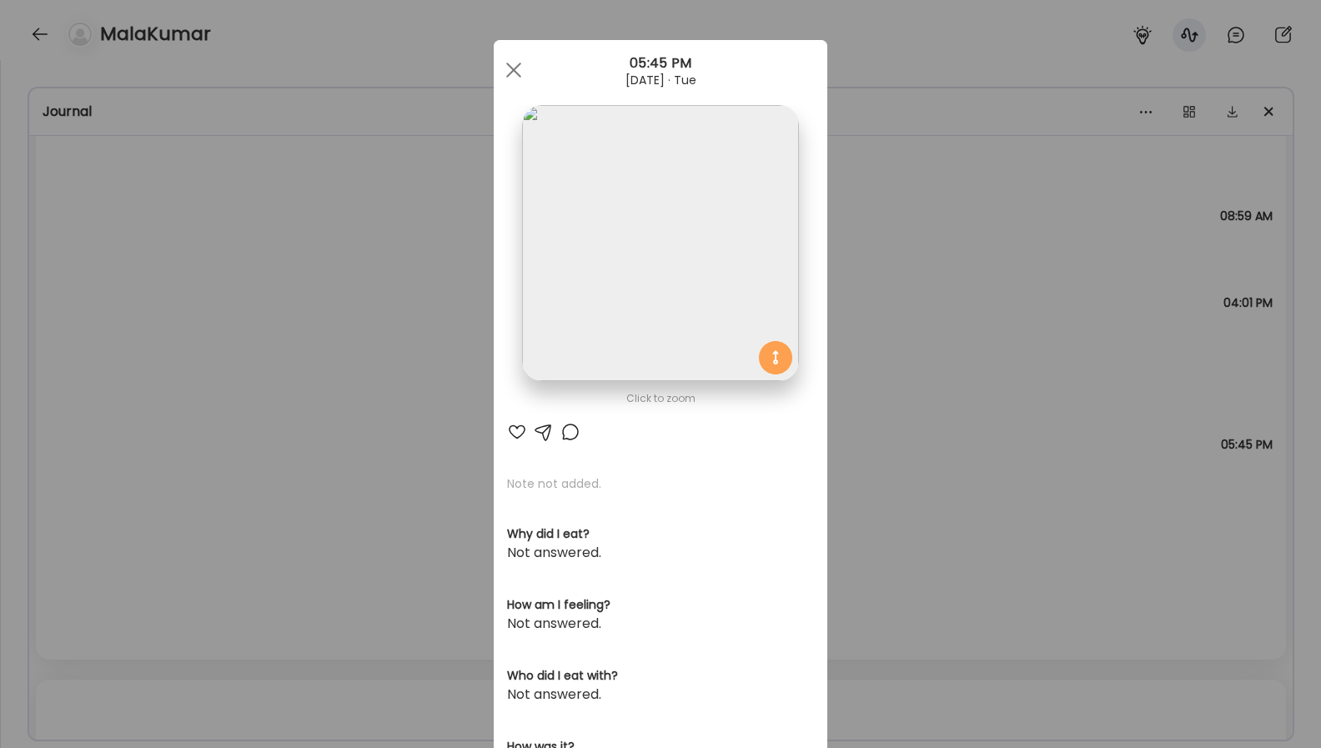
click at [915, 458] on div "Ate Coach Dashboard Wahoo! It’s official Take a moment to set up your Coach Pro…" at bounding box center [660, 374] width 1321 height 748
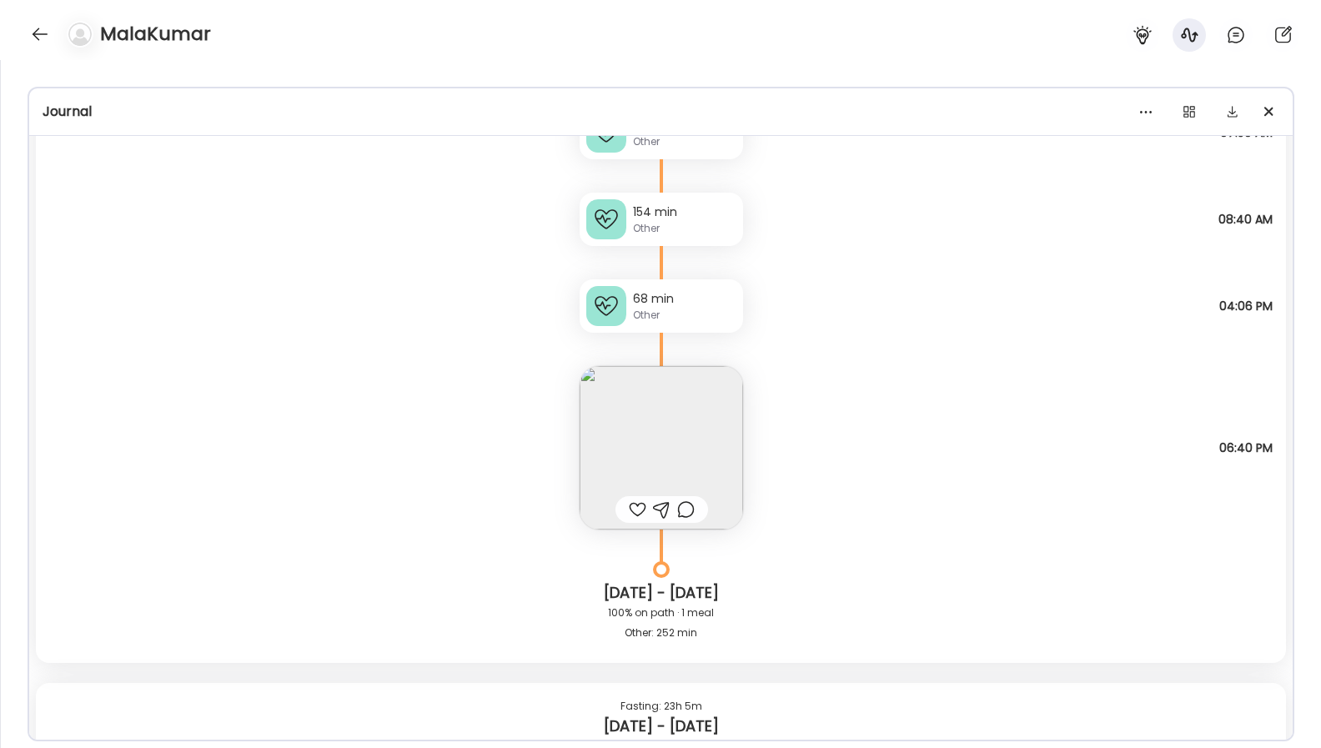
scroll to position [6841, 0]
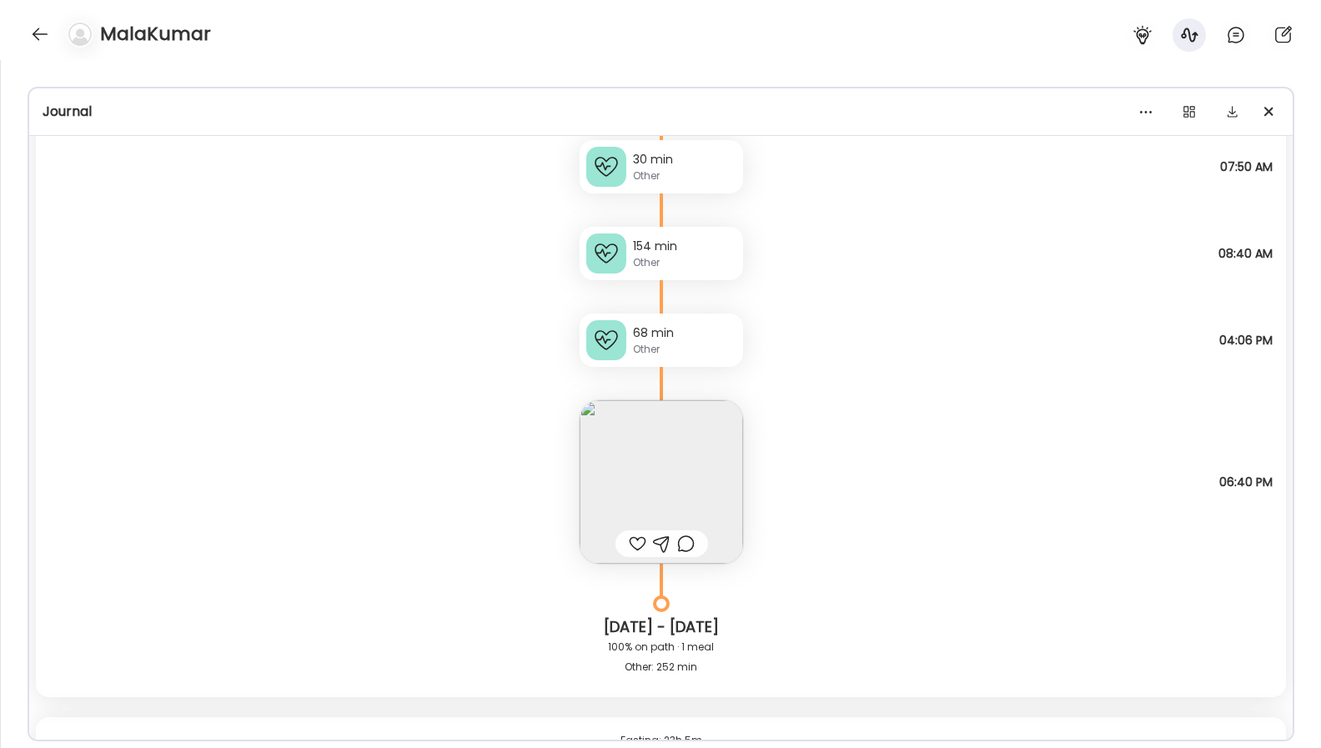
click at [726, 465] on img at bounding box center [661, 481] width 163 height 163
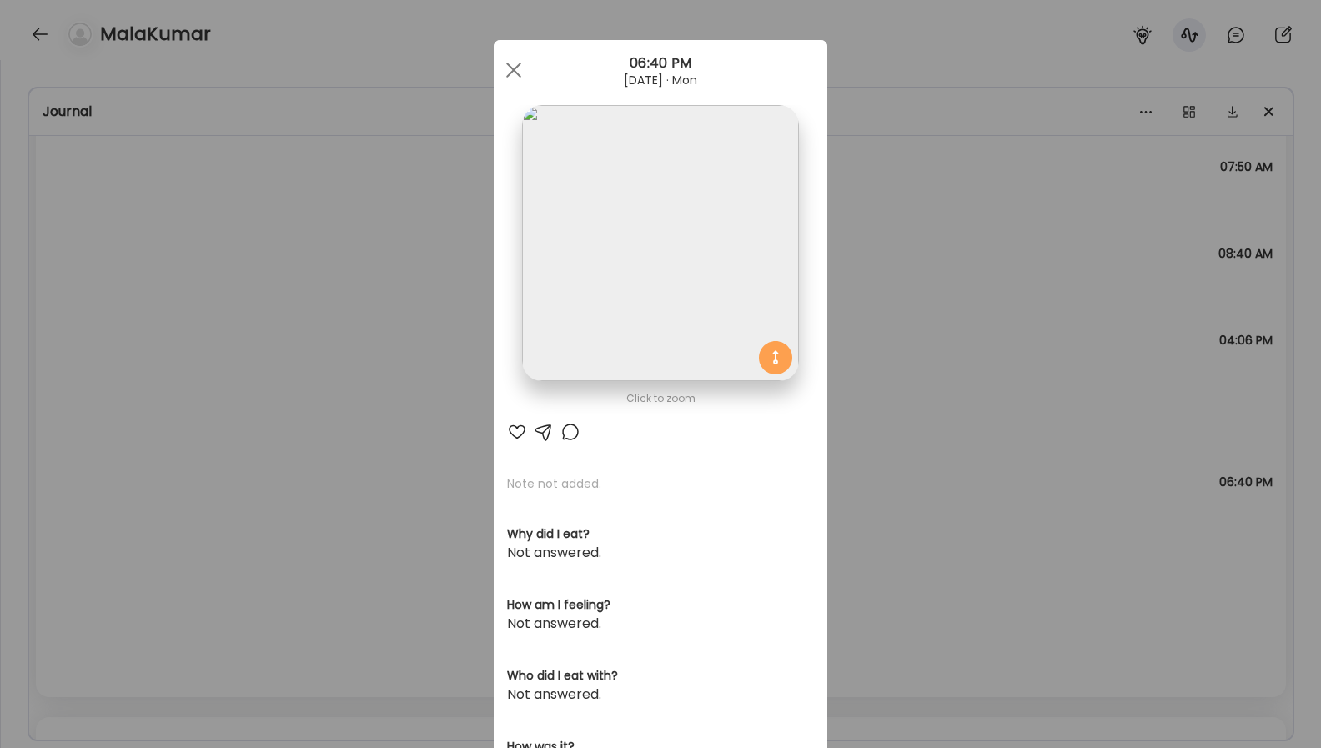
click at [908, 304] on div "Ate Coach Dashboard Wahoo! It’s official Take a moment to set up your Coach Pro…" at bounding box center [660, 374] width 1321 height 748
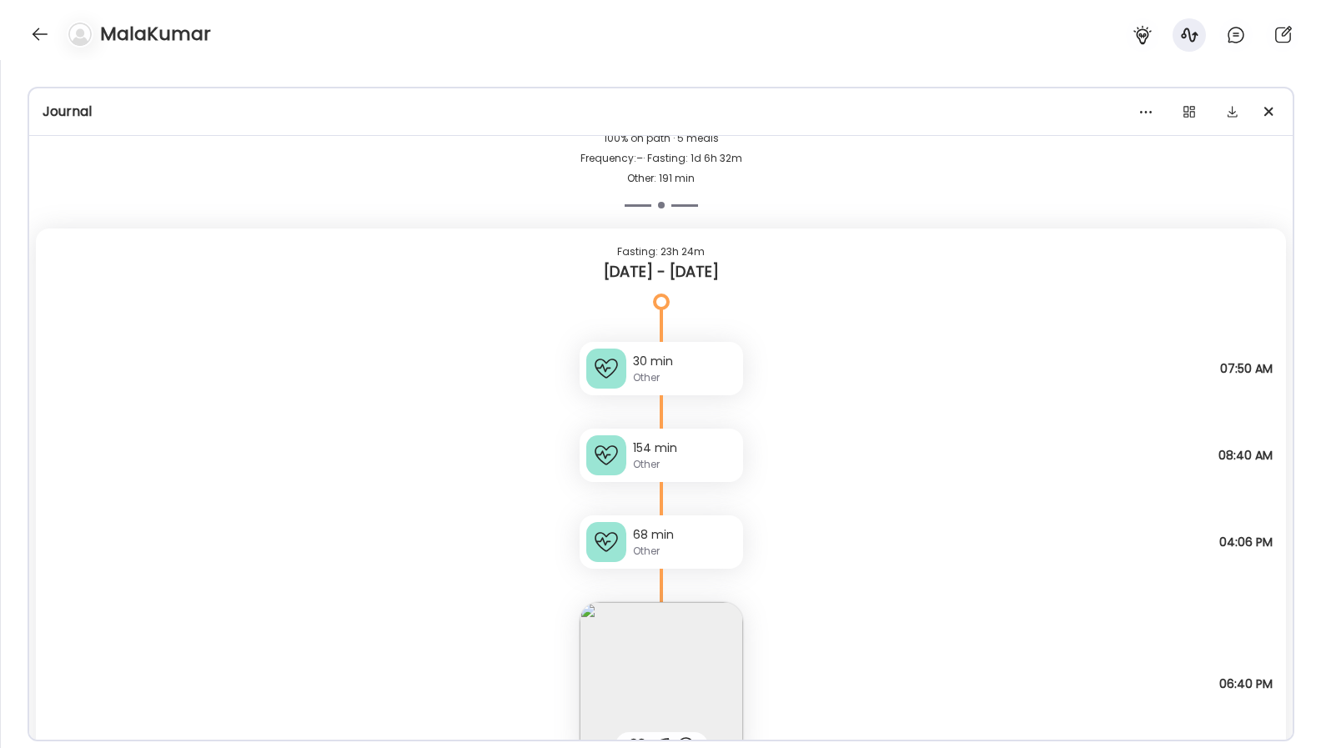
scroll to position [6711, 0]
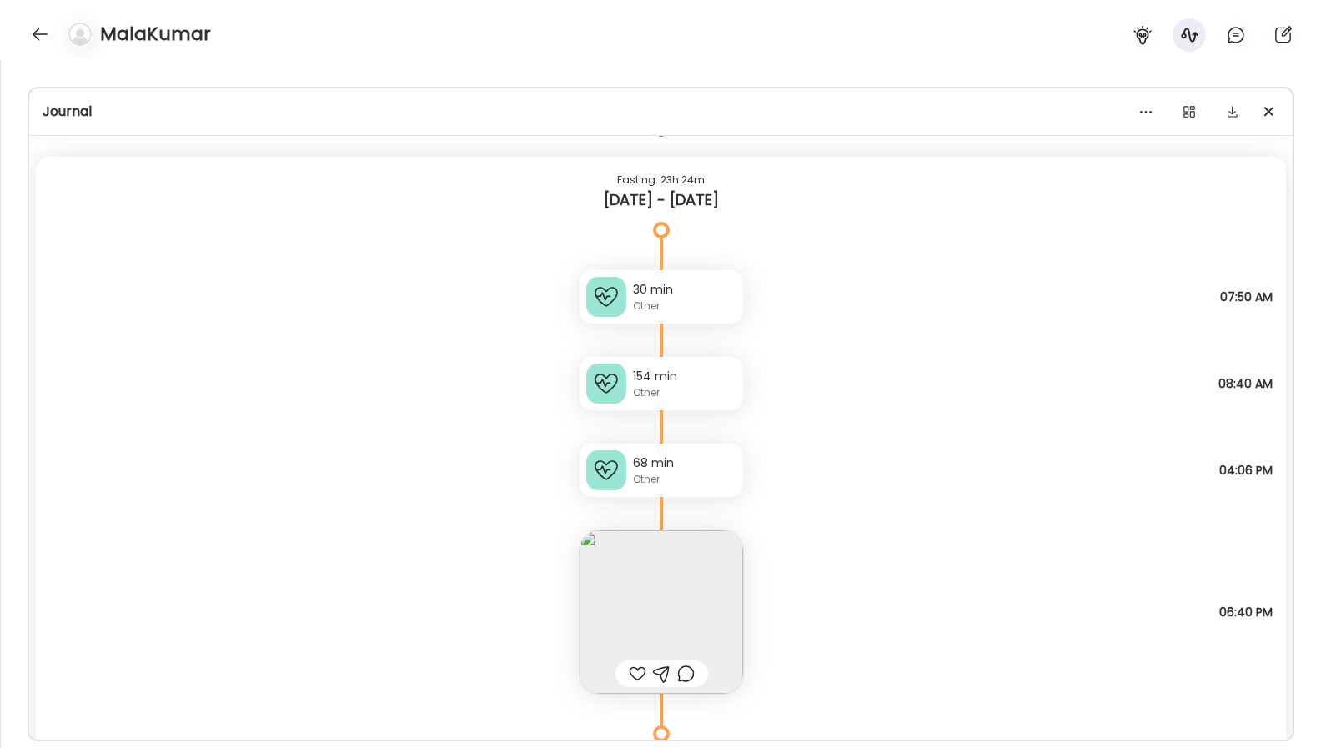
click at [686, 587] on img at bounding box center [661, 611] width 163 height 163
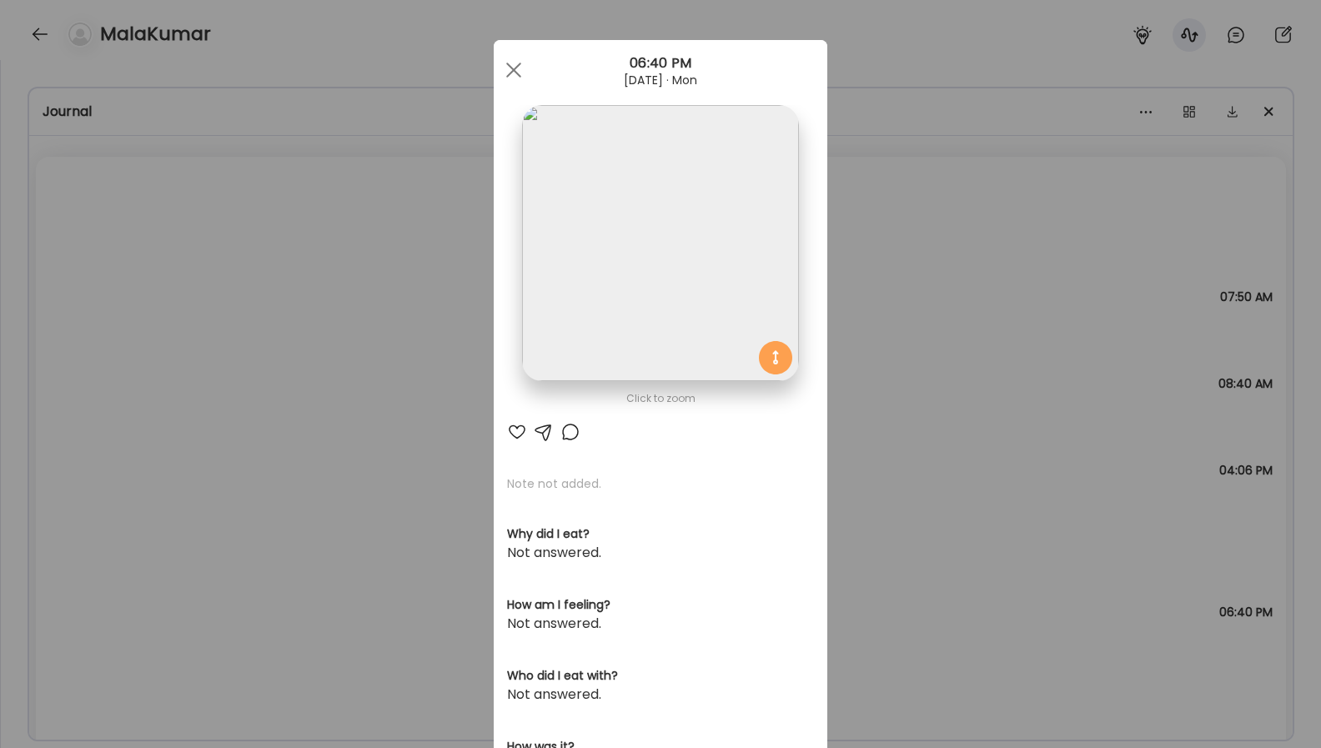
click at [693, 285] on img at bounding box center [660, 243] width 276 height 276
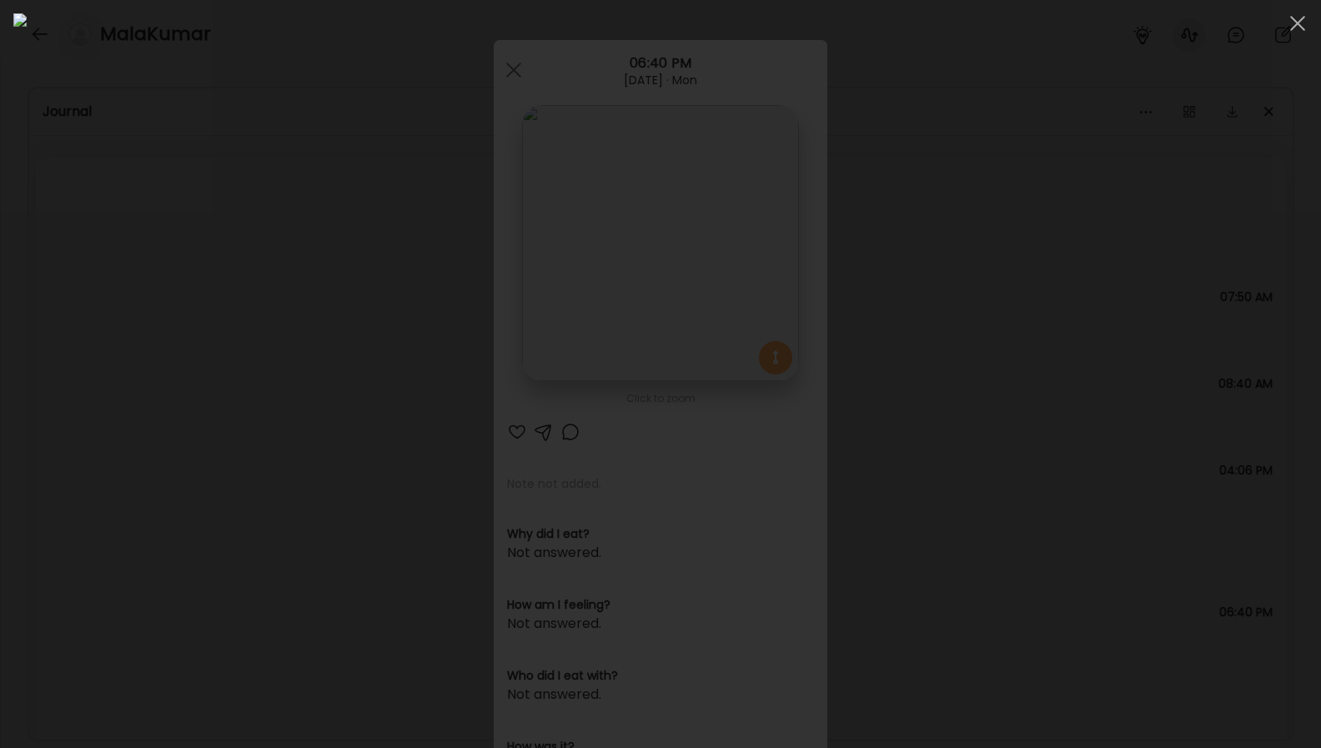
click at [1105, 331] on div at bounding box center [660, 373] width 1294 height 721
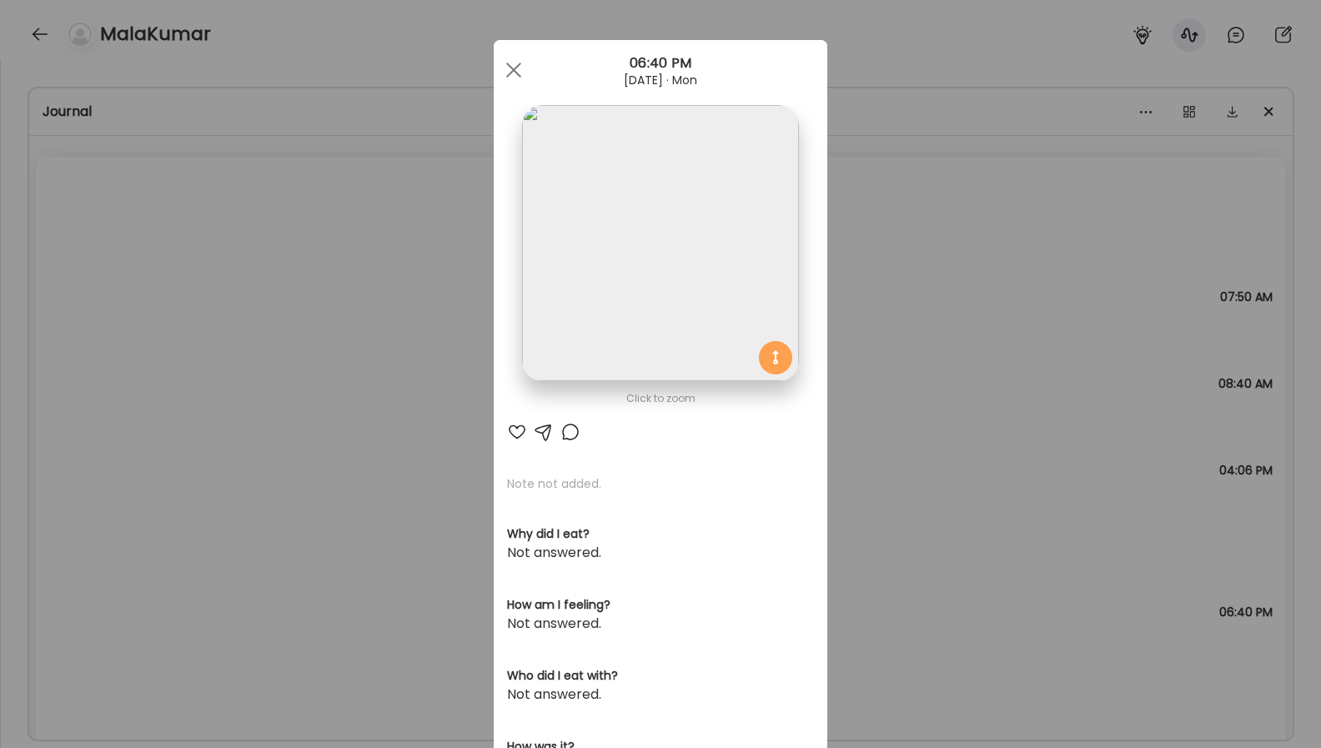
click at [1007, 384] on div "Ate Coach Dashboard Wahoo! It’s official Take a moment to set up your Coach Pro…" at bounding box center [660, 374] width 1321 height 748
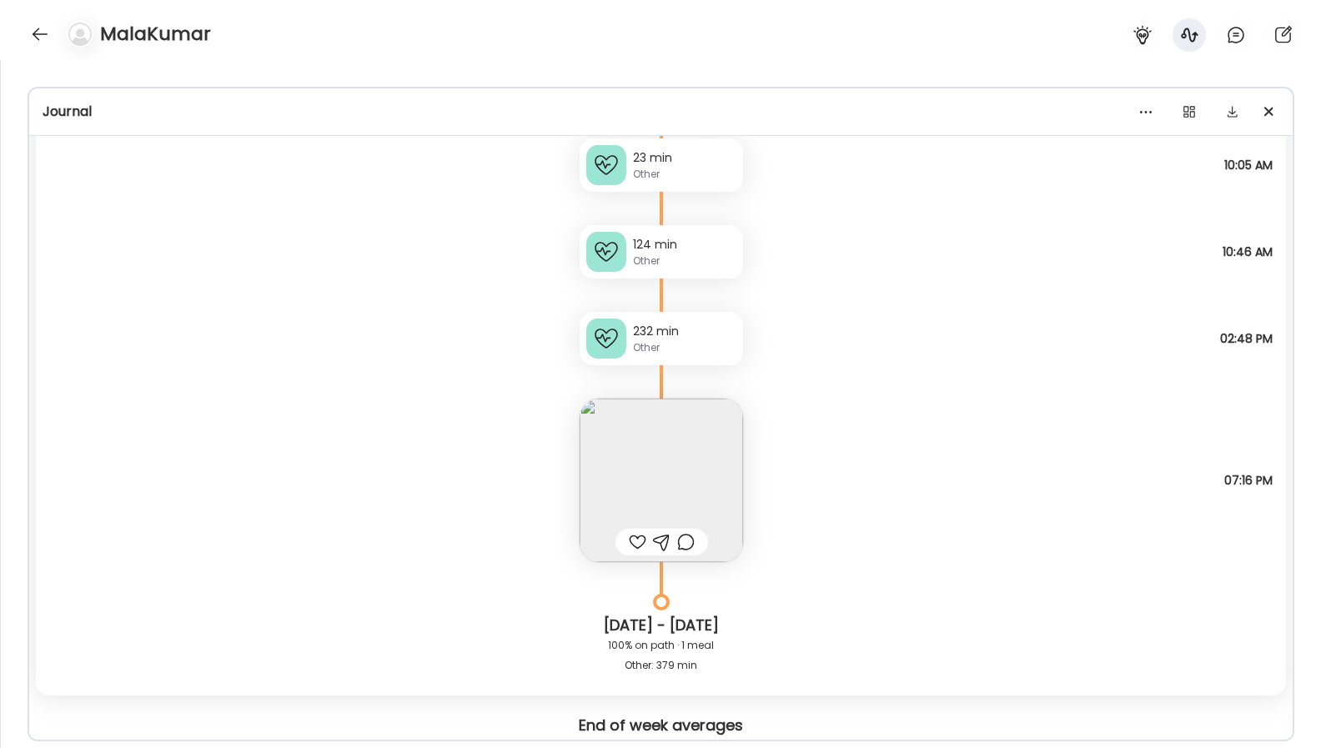
scroll to position [5949, 0]
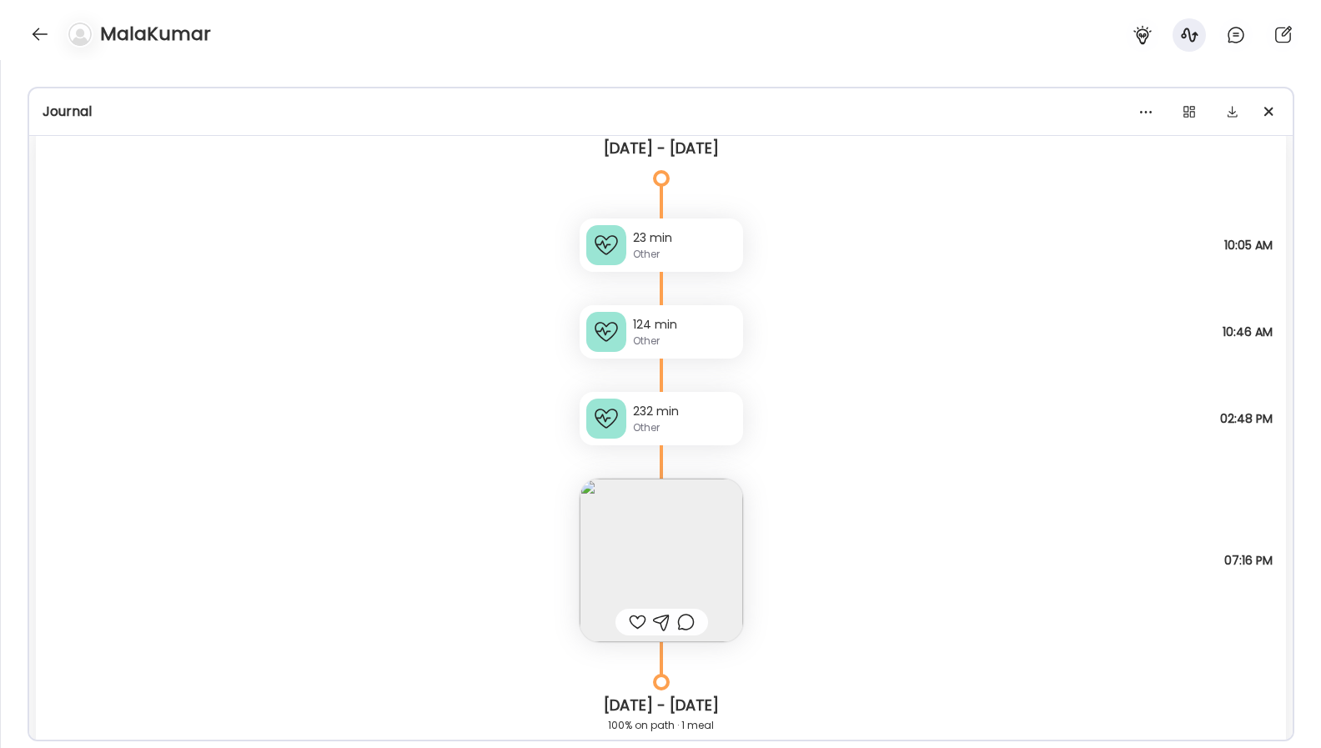
click at [749, 545] on div "Note not added Questions not answered 07:16 PM" at bounding box center [661, 543] width 1250 height 197
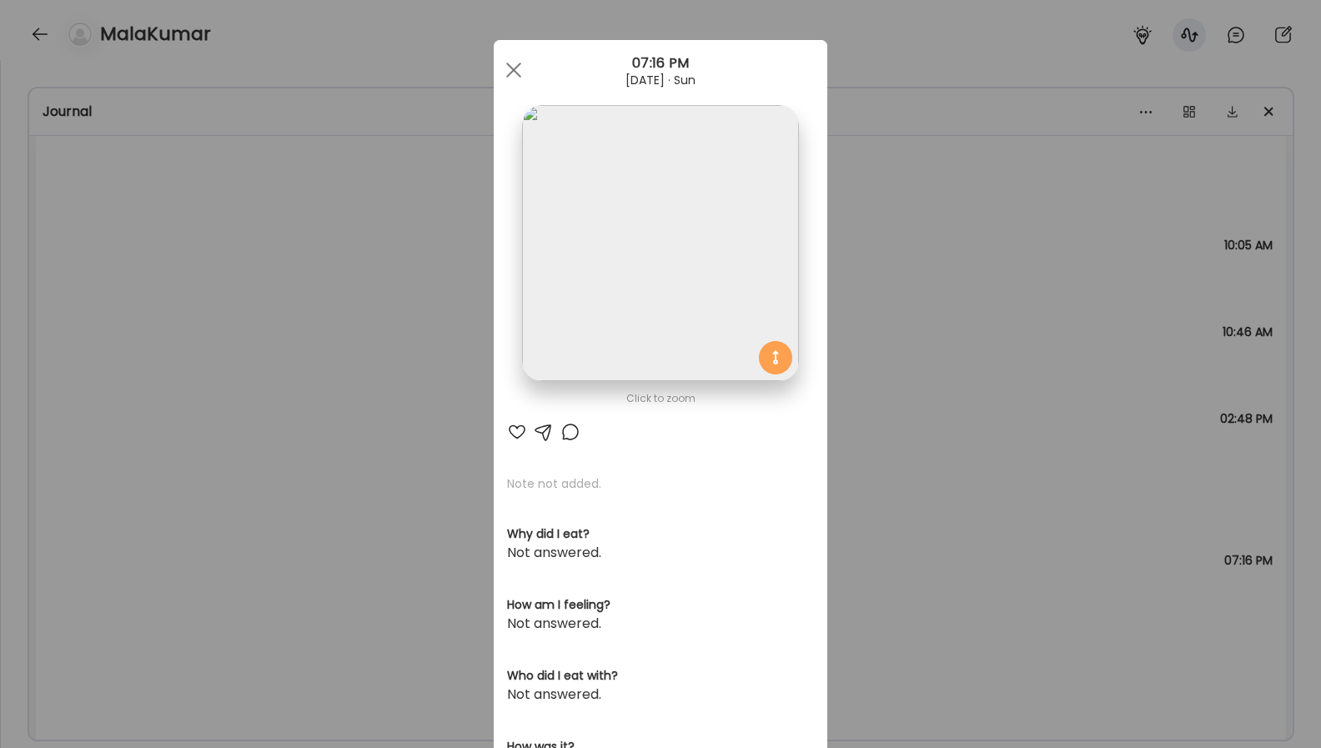
click at [729, 291] on img at bounding box center [660, 243] width 276 height 276
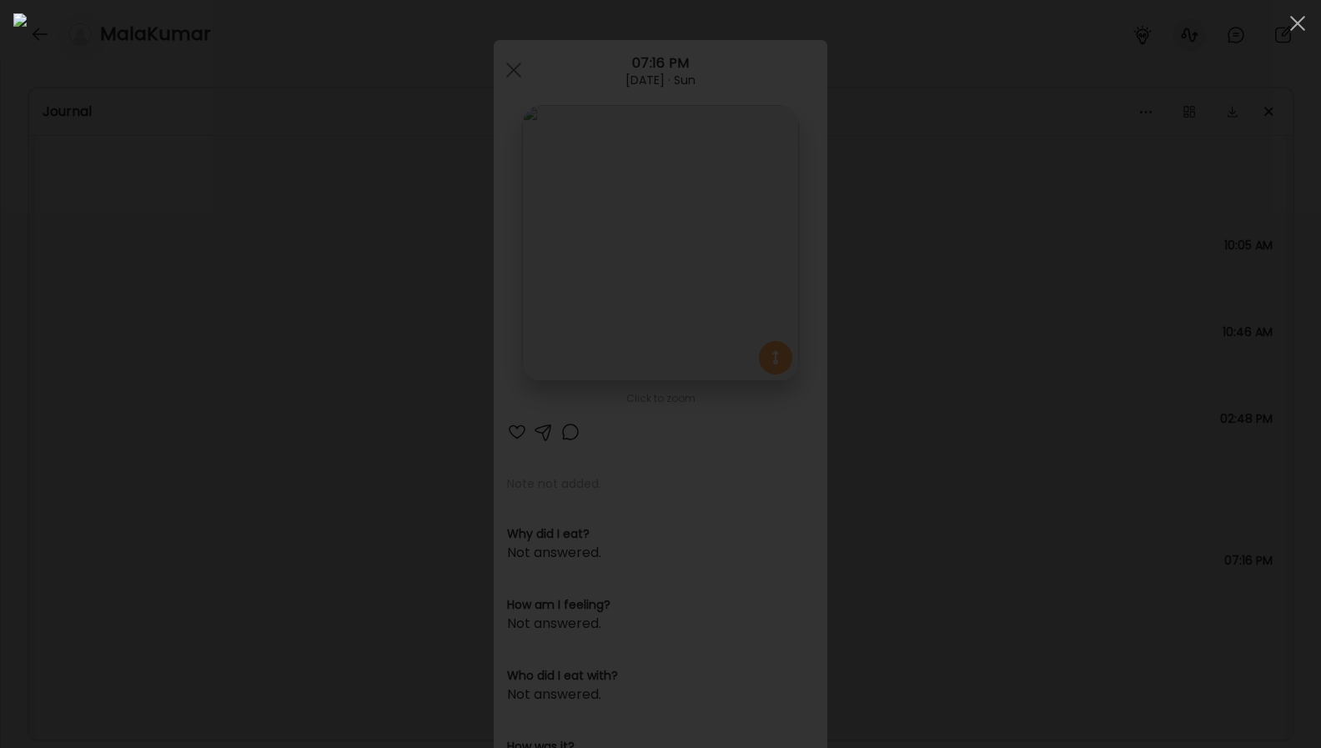
click at [1107, 368] on div at bounding box center [660, 373] width 1294 height 721
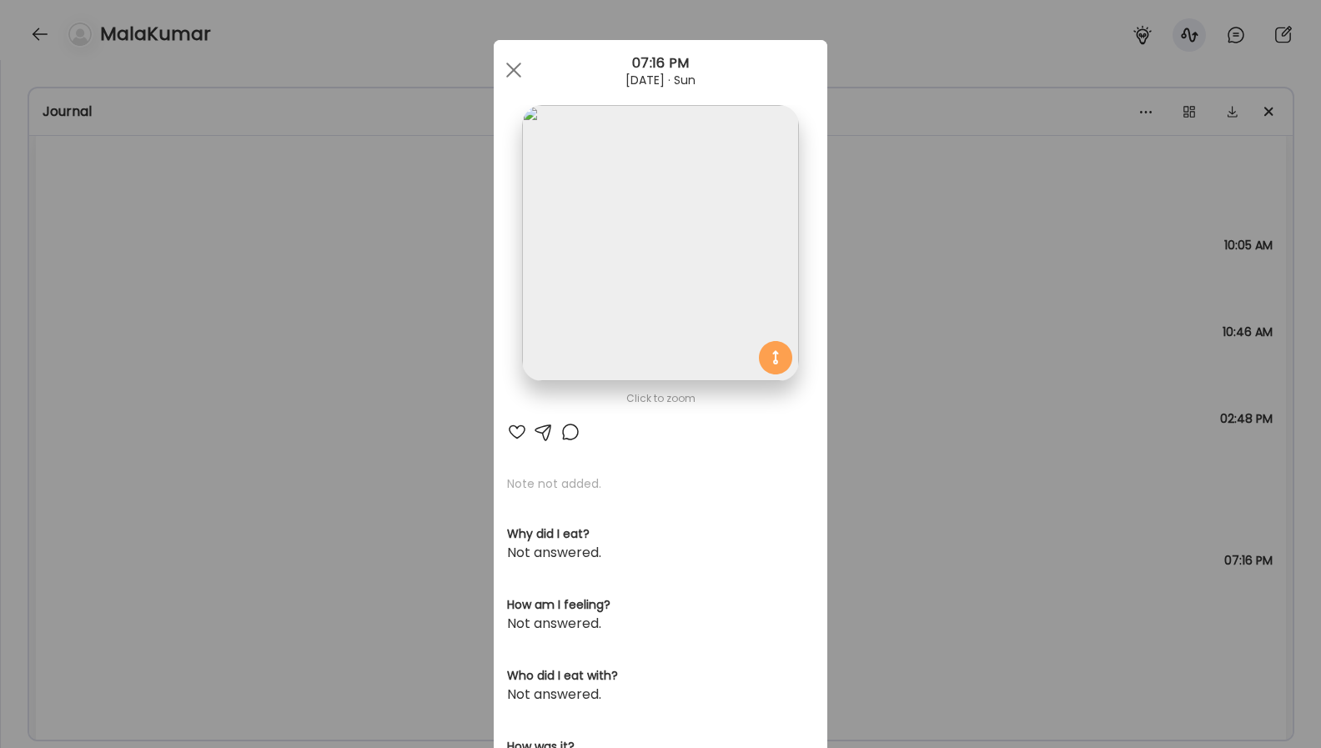
click at [1041, 395] on div "Ate Coach Dashboard Wahoo! It’s official Take a moment to set up your Coach Pro…" at bounding box center [660, 374] width 1321 height 748
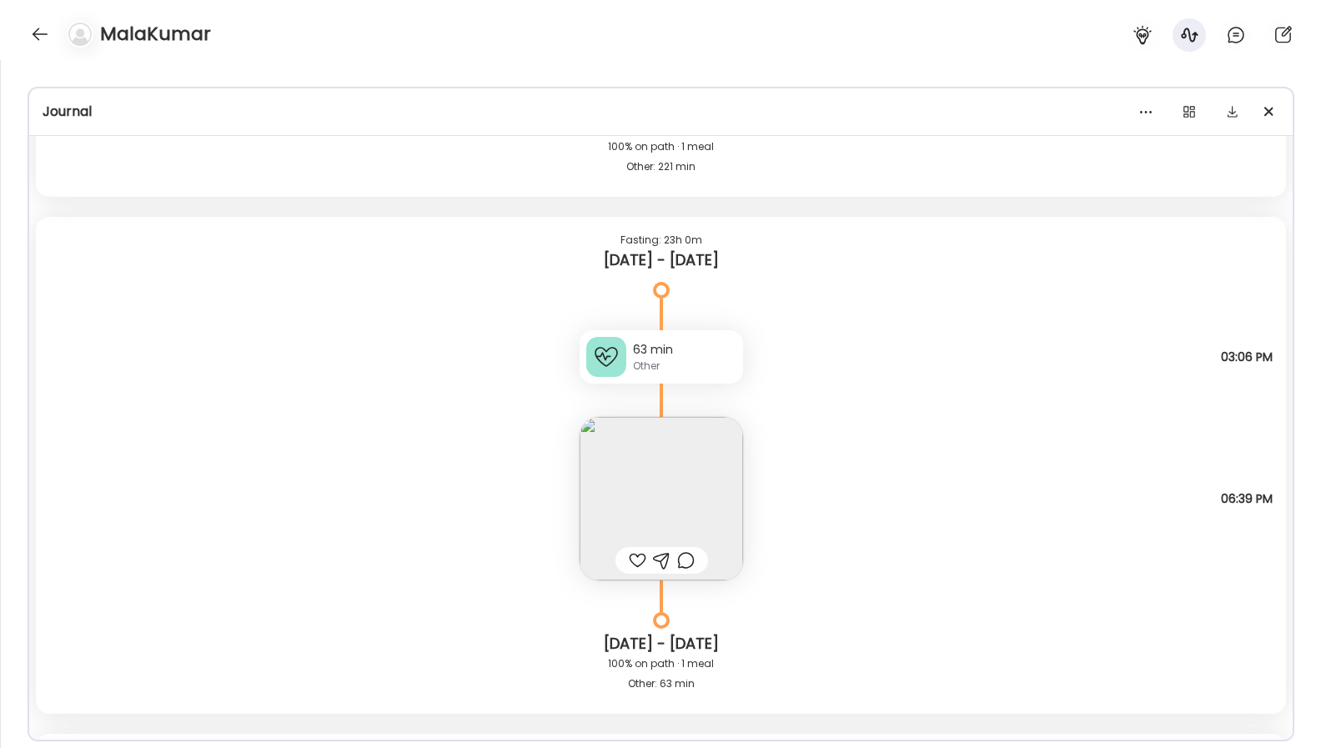
scroll to position [4933, 0]
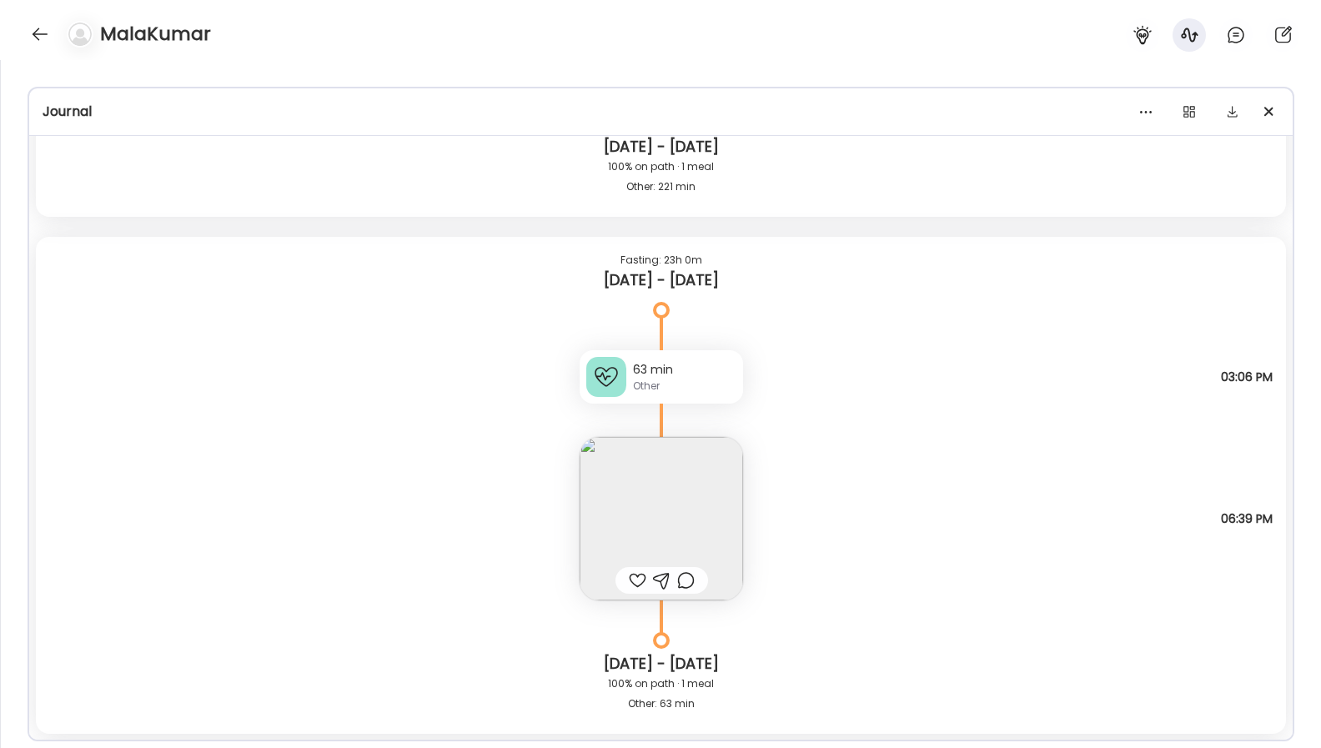
click at [691, 500] on img at bounding box center [661, 518] width 163 height 163
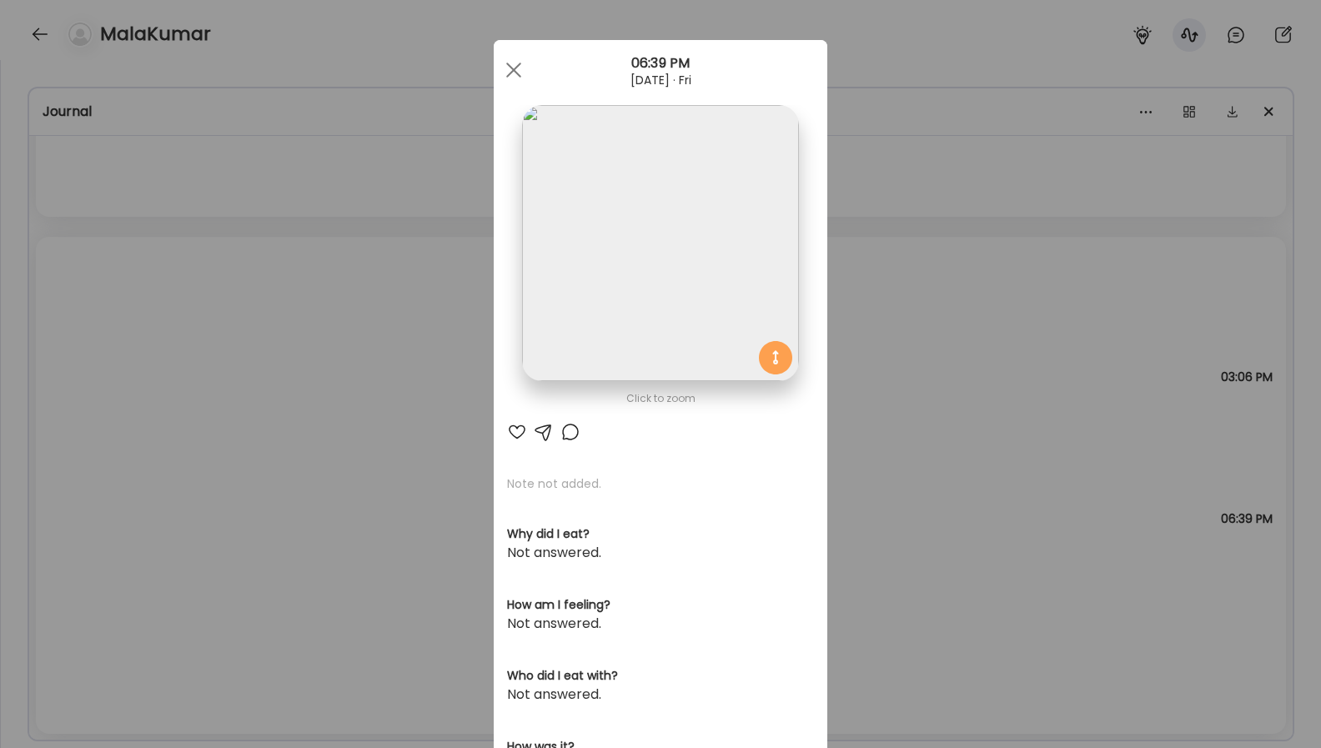
click at [987, 430] on div "Ate Coach Dashboard Wahoo! It’s official Take a moment to set up your Coach Pro…" at bounding box center [660, 374] width 1321 height 748
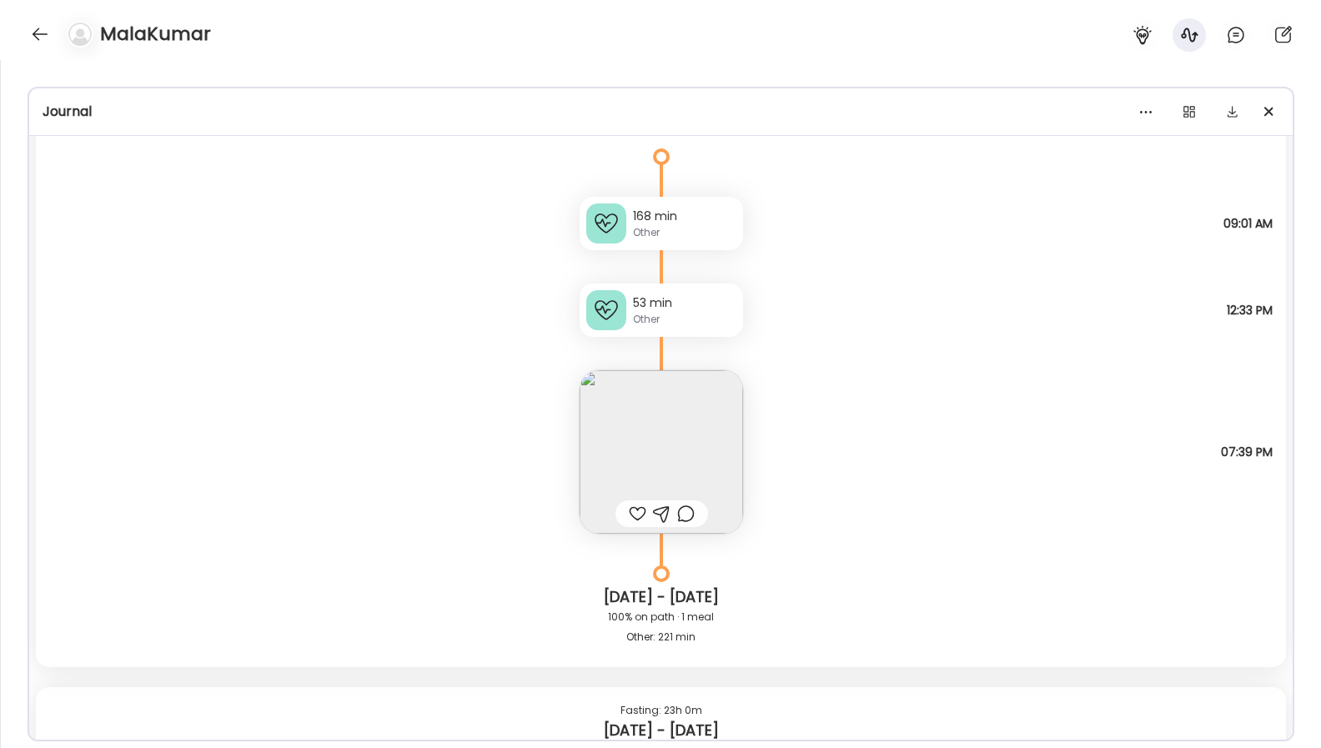
scroll to position [4434, 0]
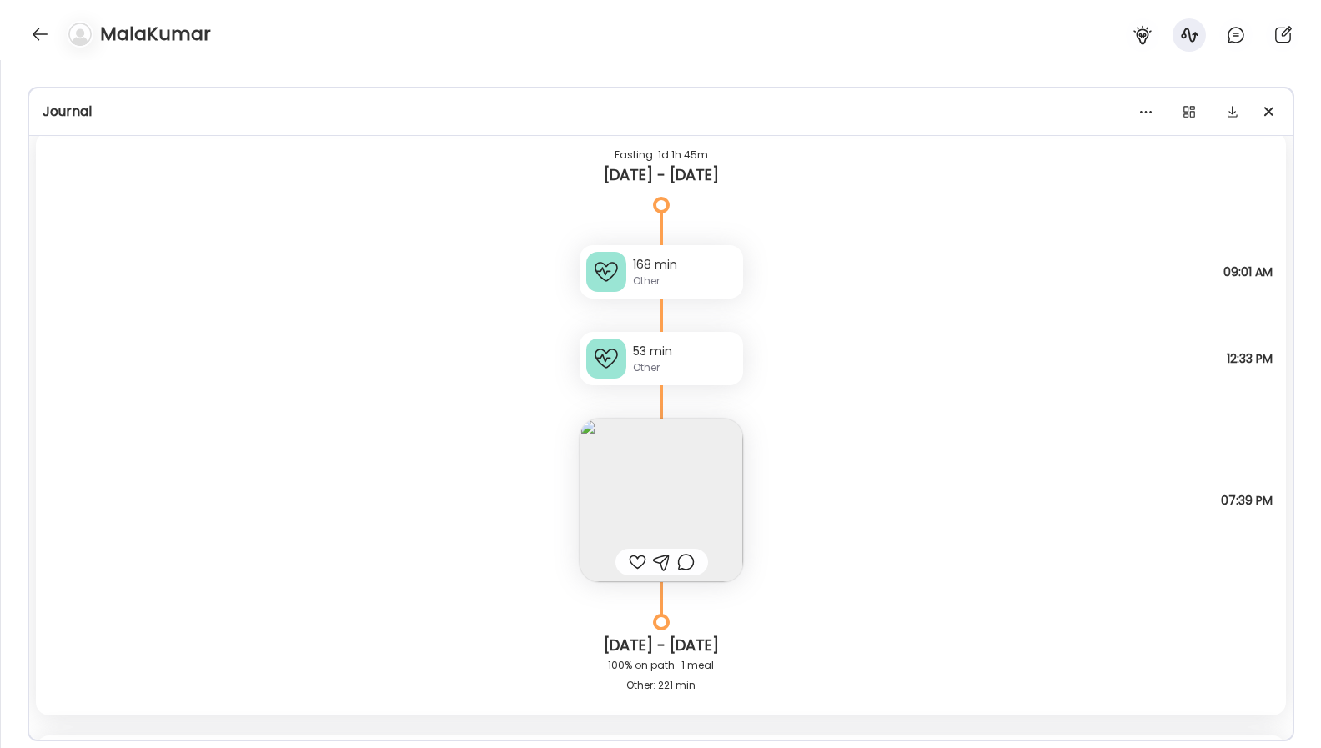
click at [680, 470] on img at bounding box center [661, 500] width 163 height 163
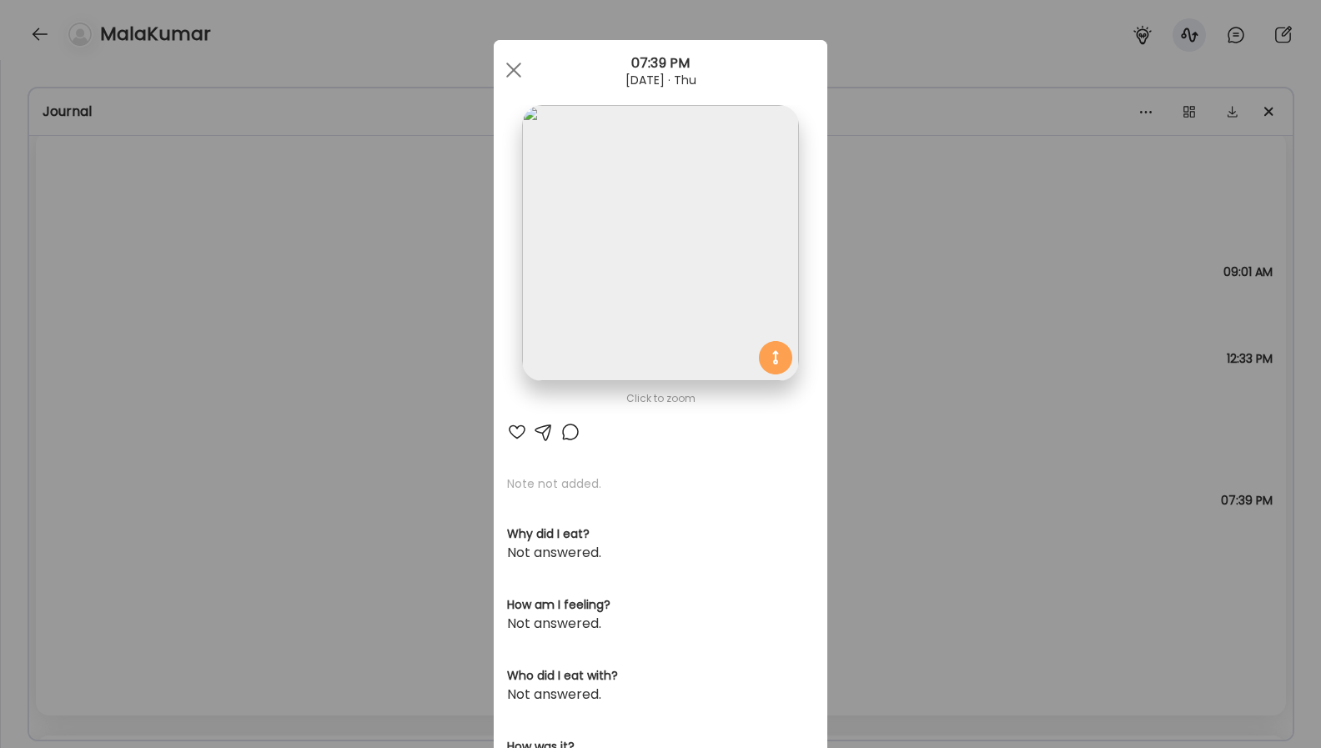
click at [906, 379] on div "Ate Coach Dashboard Wahoo! It’s official Take a moment to set up your Coach Pro…" at bounding box center [660, 374] width 1321 height 748
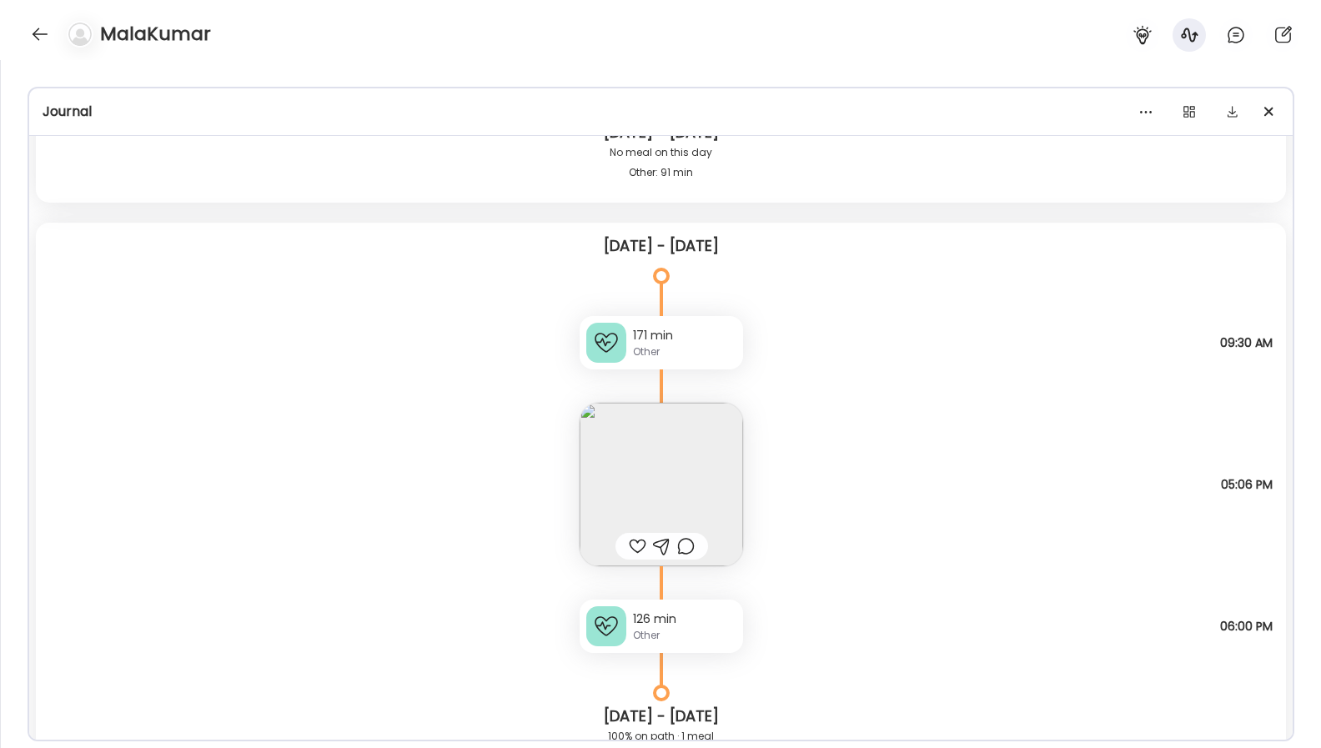
scroll to position [3324, 0]
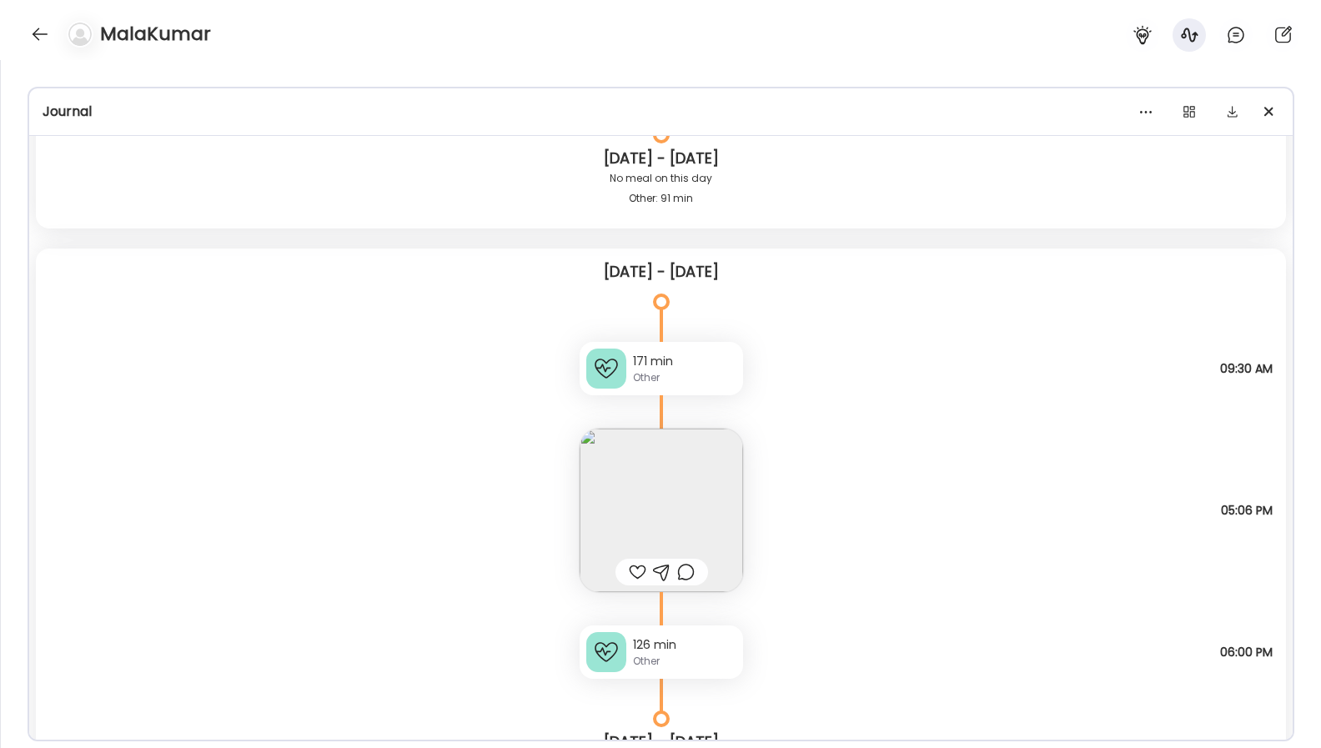
click at [734, 518] on img at bounding box center [661, 510] width 163 height 163
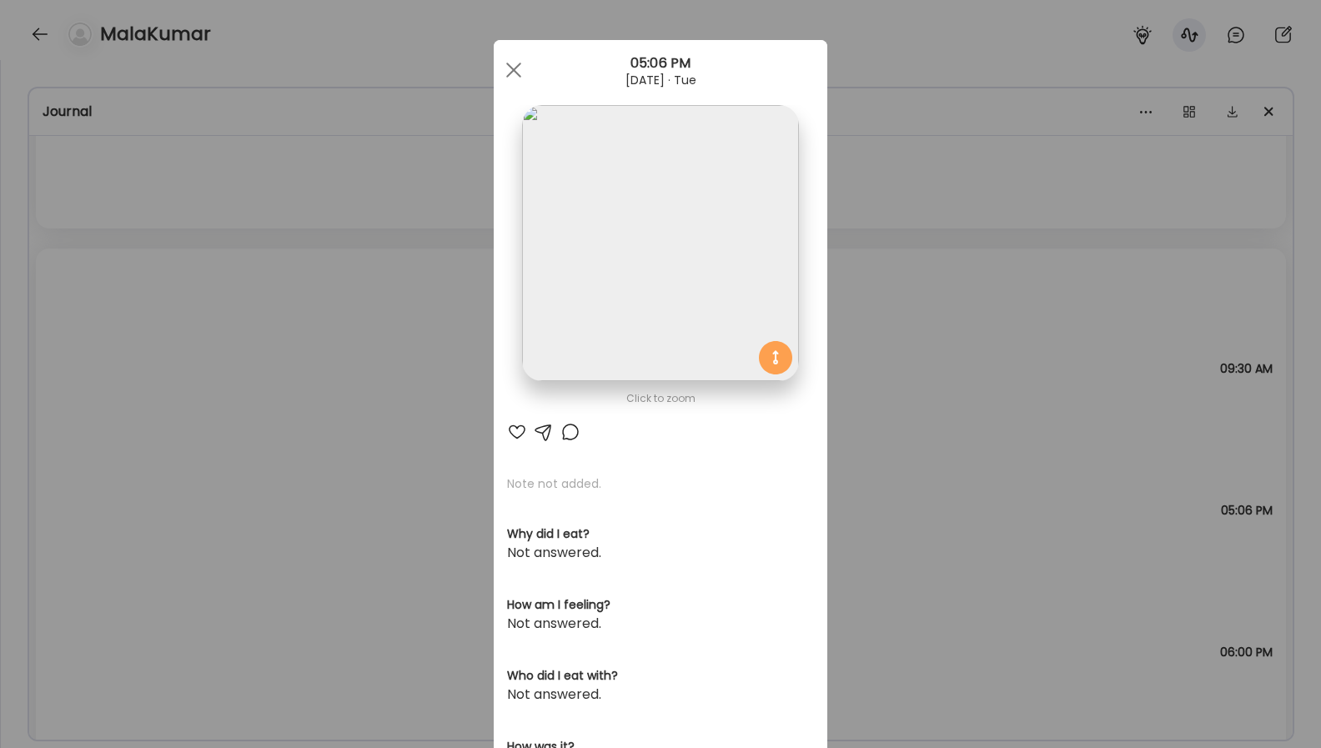
click at [949, 382] on div "Ate Coach Dashboard Wahoo! It’s official Take a moment to set up your Coach Pro…" at bounding box center [660, 374] width 1321 height 748
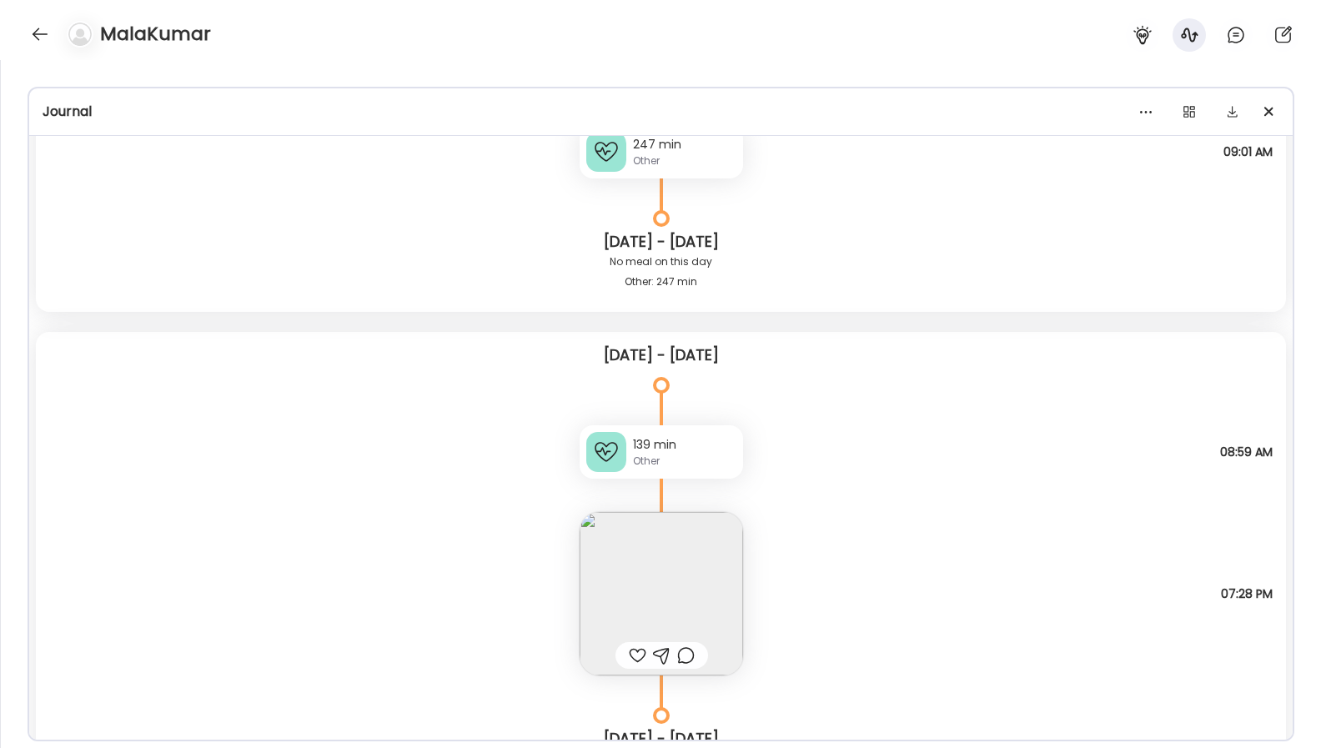
scroll to position [894, 0]
